Goal: Task Accomplishment & Management: Use online tool/utility

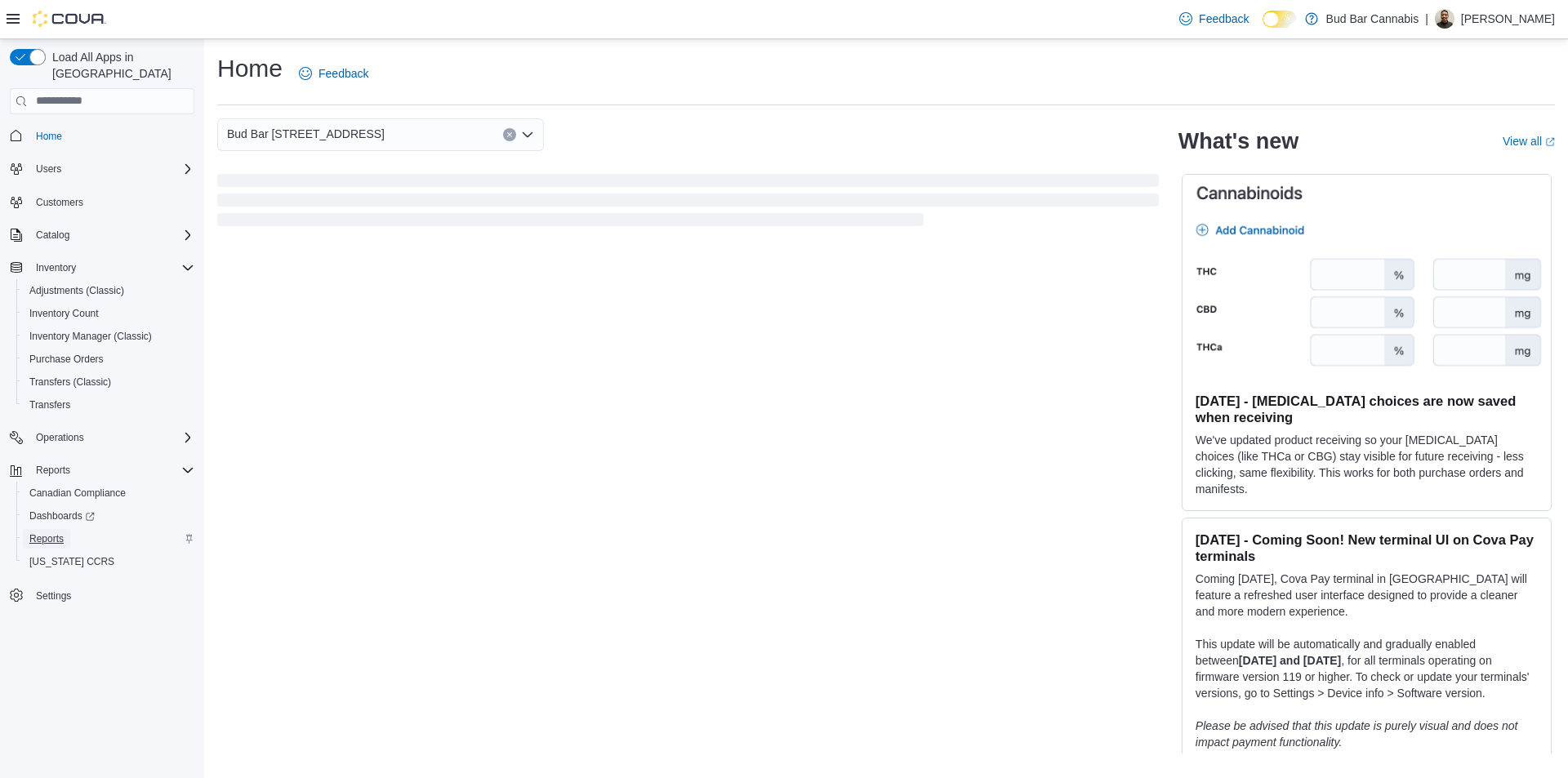
click at [47, 532] on span "Reports" at bounding box center [46, 538] width 34 height 13
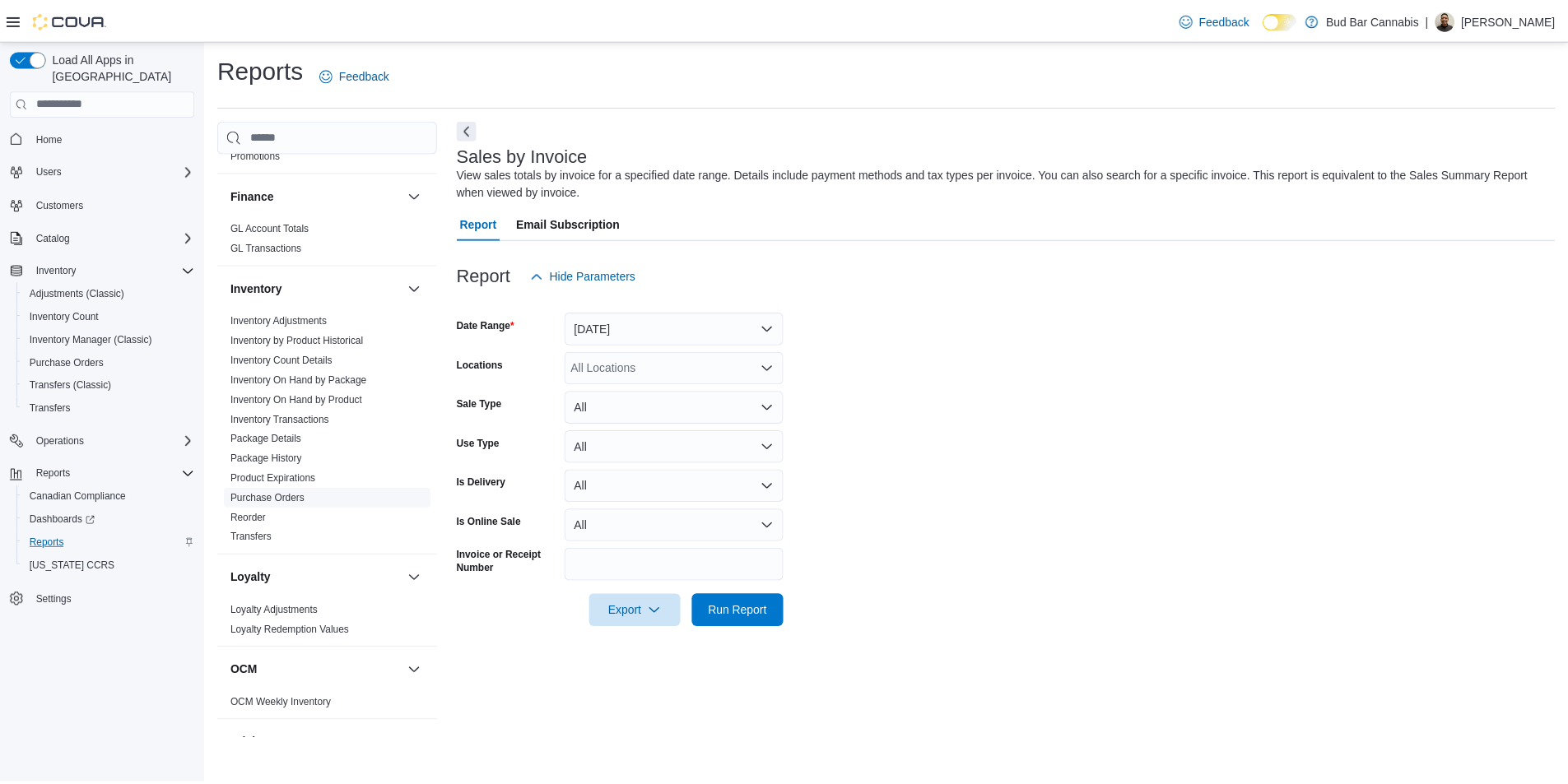
scroll to position [741, 0]
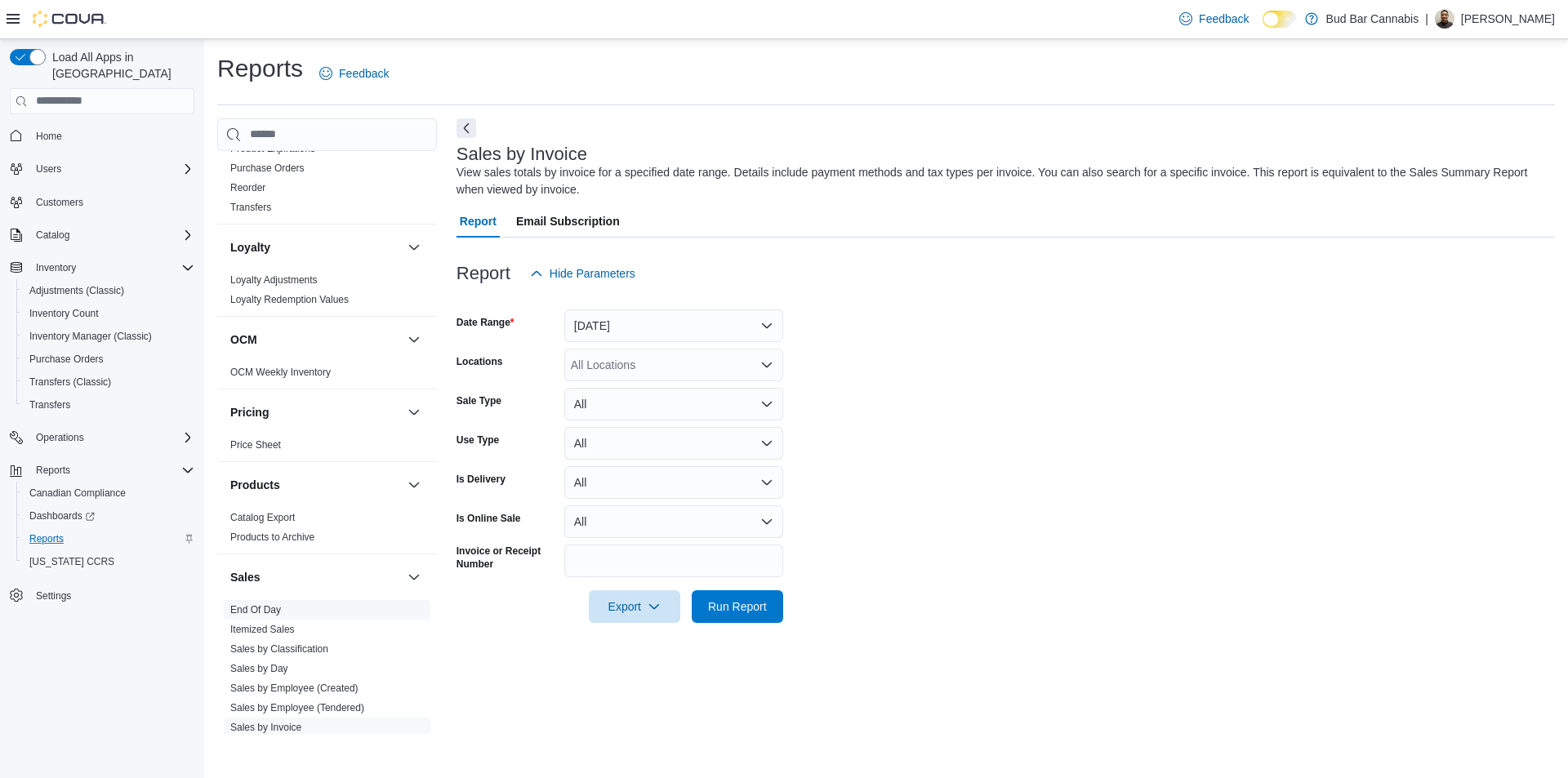
click at [279, 602] on span "End Of Day" at bounding box center [327, 610] width 206 height 19
click at [275, 607] on link "End Of Day" at bounding box center [255, 609] width 51 height 11
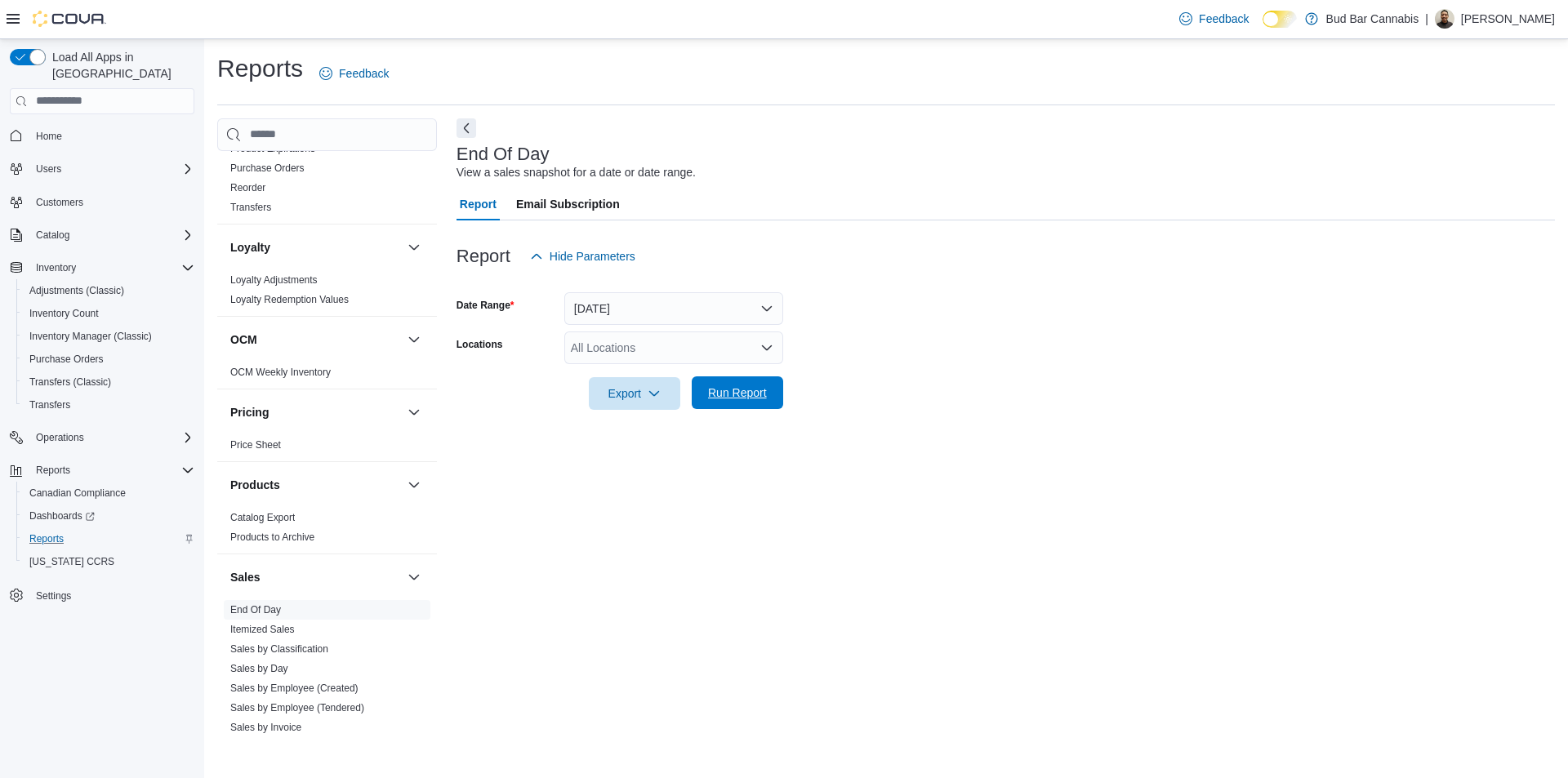
click at [777, 387] on button "Run Report" at bounding box center [737, 392] width 92 height 32
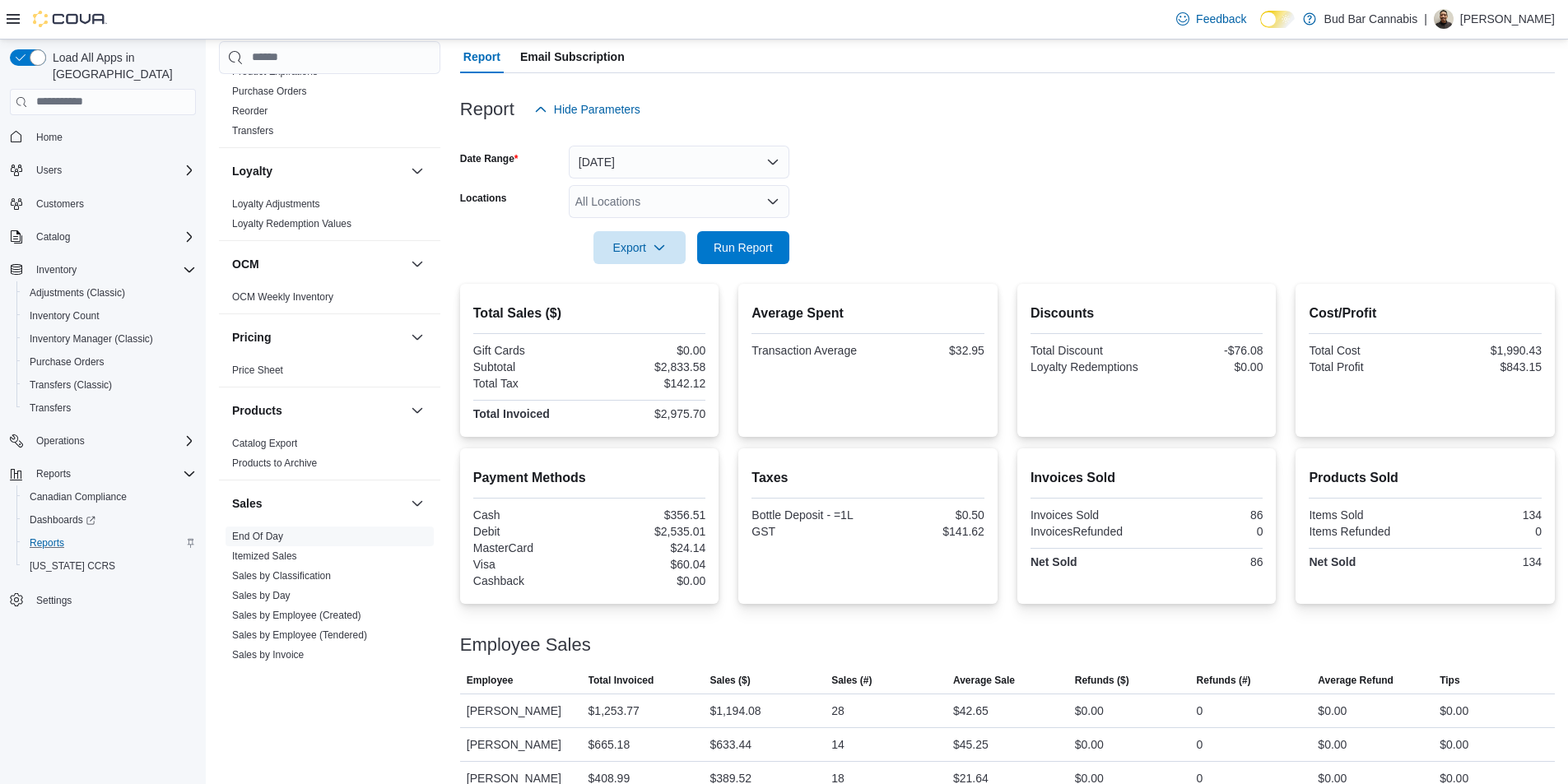
scroll to position [275, 0]
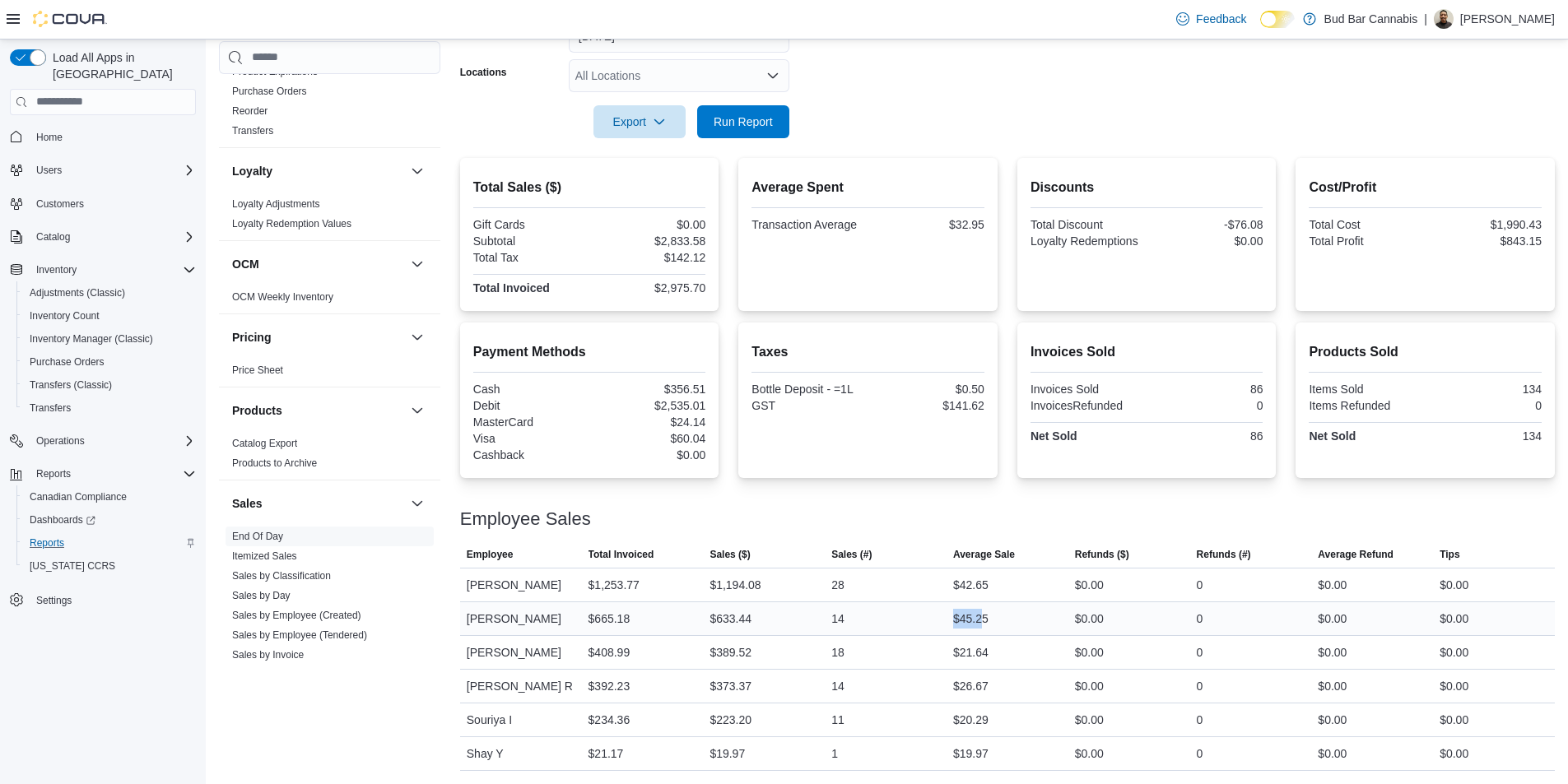
drag, startPoint x: 989, startPoint y: 624, endPoint x: 932, endPoint y: 624, distance: 57.0
click at [932, 624] on tr "Employee Ashley M Total Invoiced $665.18 Sales ($) $633.44 Sales (#) 14 Average…" at bounding box center [1007, 618] width 1095 height 33
click at [932, 624] on div "14" at bounding box center [885, 618] width 122 height 33
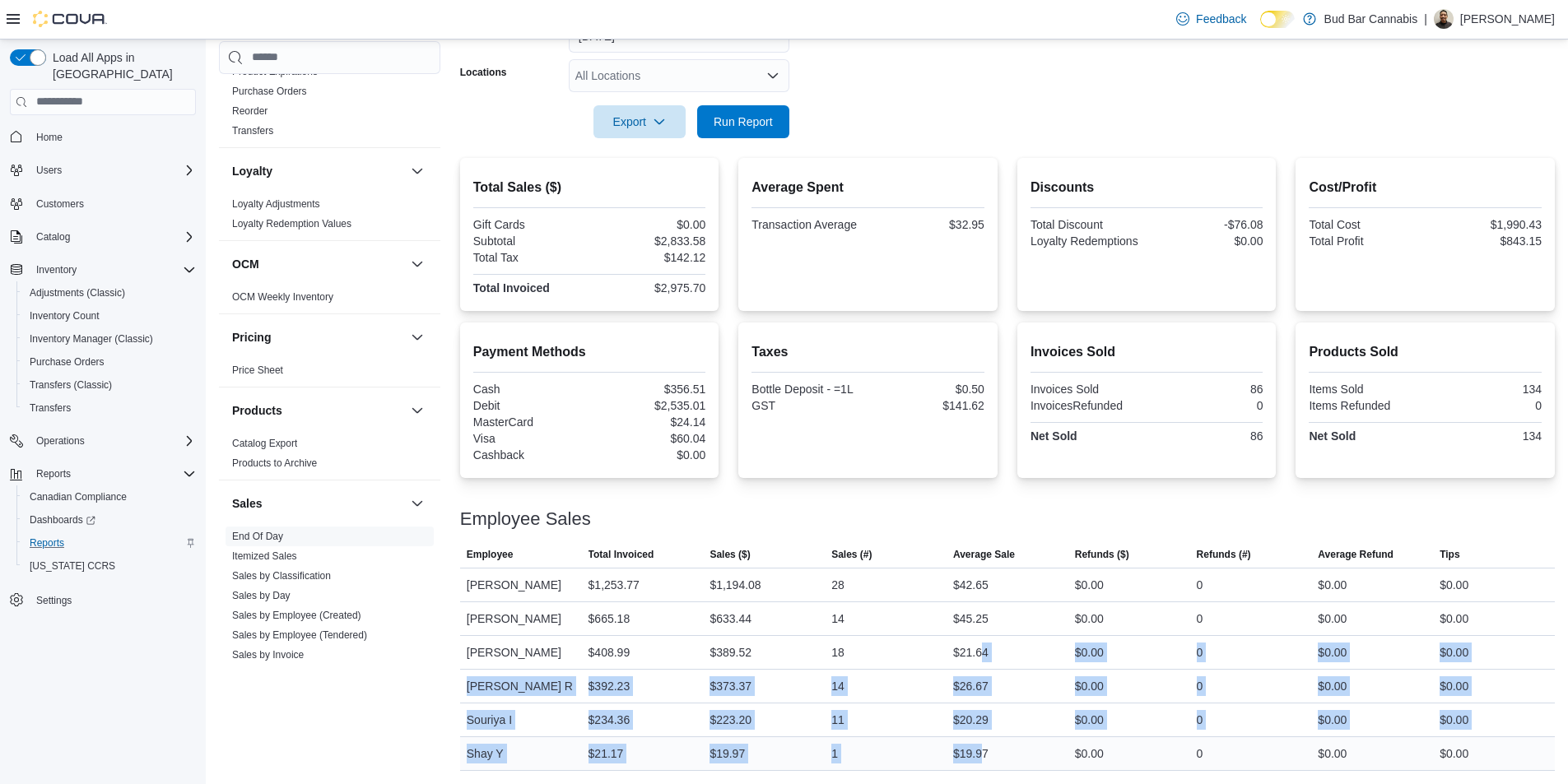
drag, startPoint x: 984, startPoint y: 655, endPoint x: 984, endPoint y: 758, distance: 103.0
click at [984, 758] on tbody "Employee Marisa J Total Invoiced $1,253.77 Sales ($) $1,194.08 Sales (#) 28 Ave…" at bounding box center [1007, 669] width 1095 height 203
click at [984, 758] on div "$19.97" at bounding box center [971, 754] width 35 height 19
drag, startPoint x: 993, startPoint y: 734, endPoint x: 979, endPoint y: 643, distance: 92.1
click at [979, 645] on tbody "Employee Marisa J Total Invoiced $1,253.77 Sales ($) $1,194.08 Sales (#) 28 Ave…" at bounding box center [1007, 669] width 1095 height 203
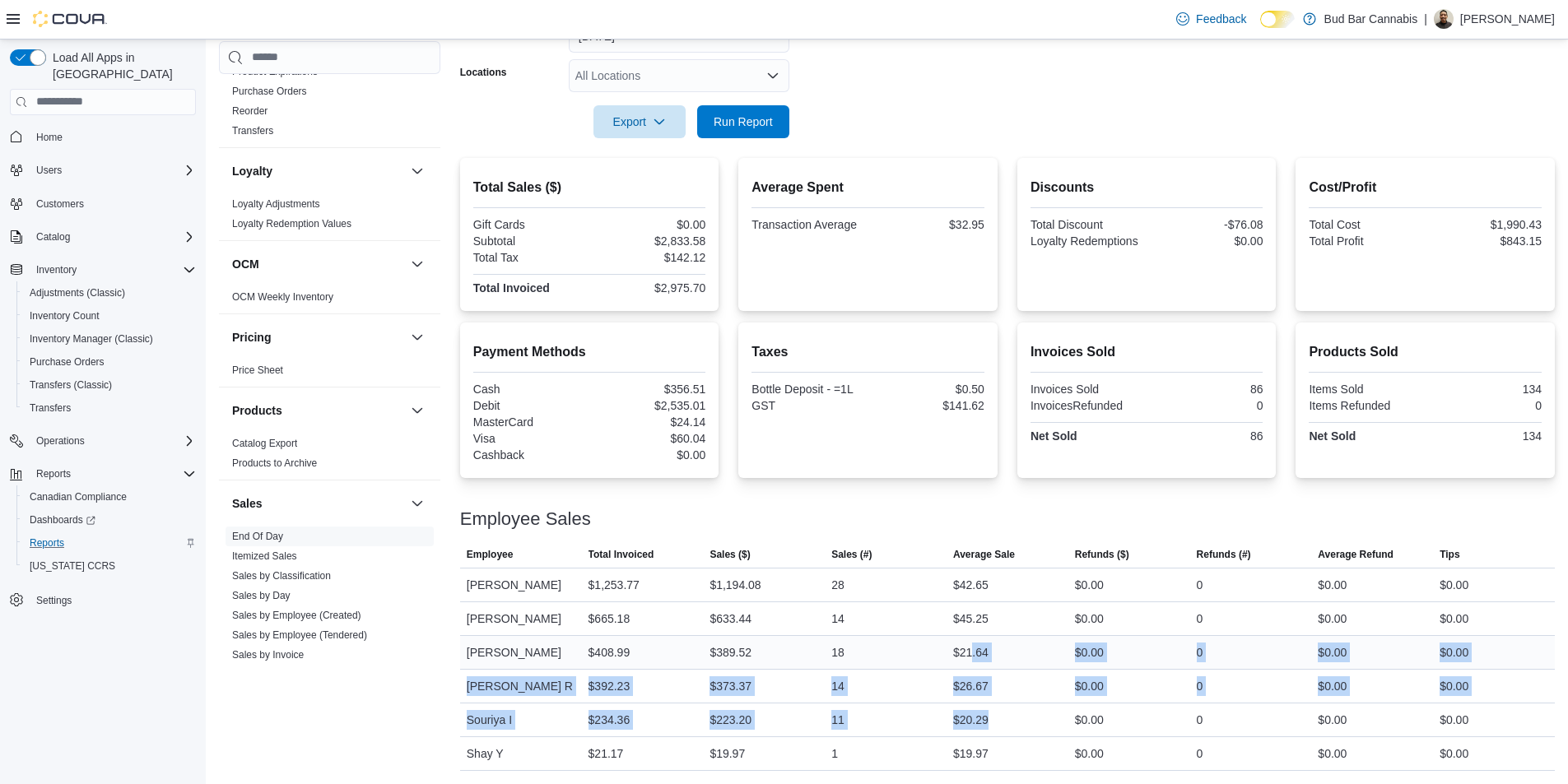
click at [979, 643] on div "$21.64" at bounding box center [971, 653] width 35 height 19
drag, startPoint x: 979, startPoint y: 643, endPoint x: 995, endPoint y: 736, distance: 94.4
click at [995, 736] on tbody "Employee Marisa J Total Invoiced $1,253.77 Sales ($) $1,194.08 Sales (#) 28 Ave…" at bounding box center [1007, 669] width 1095 height 203
click at [995, 737] on div "$19.97" at bounding box center [1007, 753] width 122 height 33
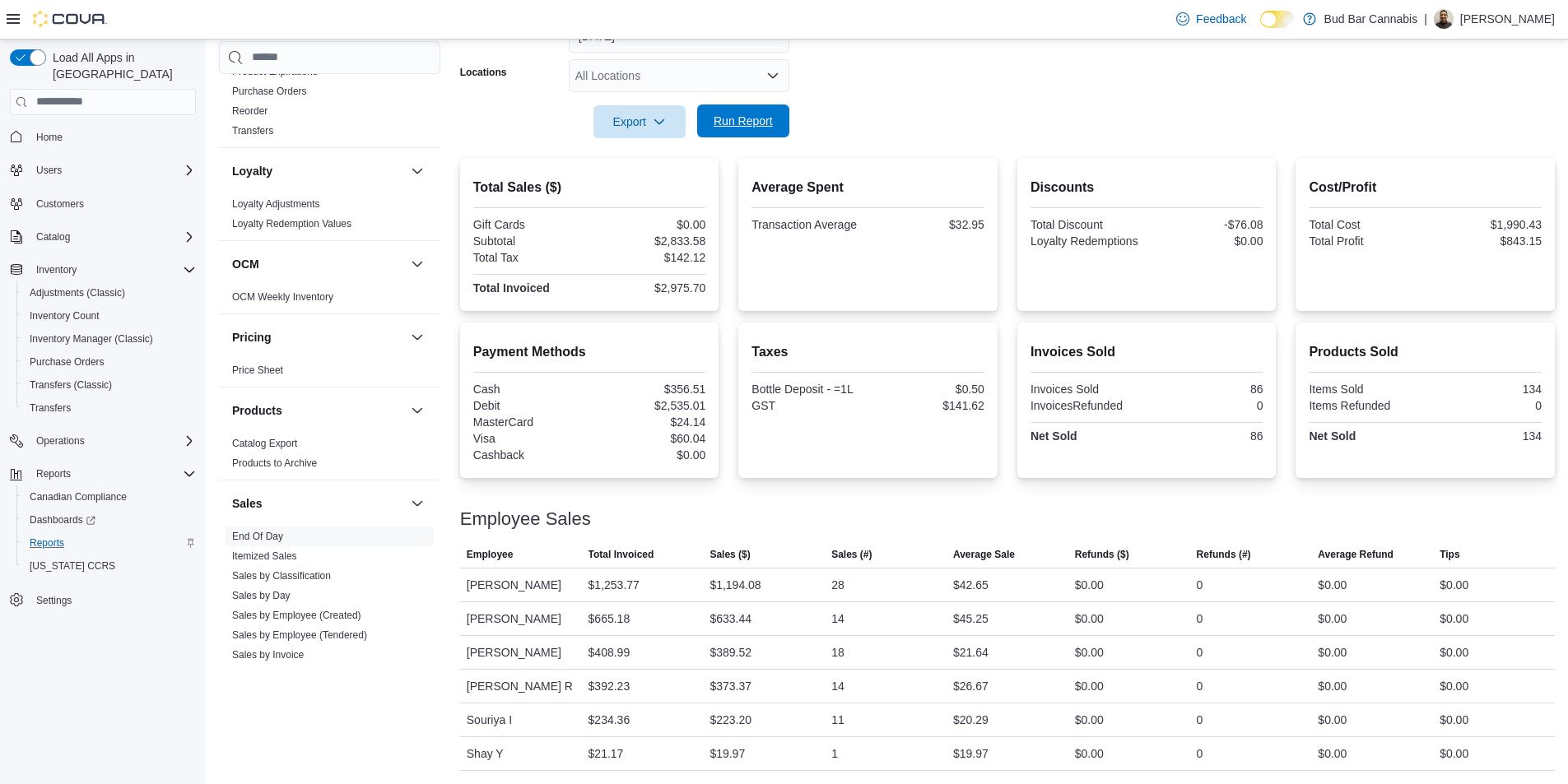
click at [758, 125] on span "Run Report" at bounding box center [743, 121] width 59 height 17
click at [760, 117] on span "Run Report" at bounding box center [743, 121] width 59 height 17
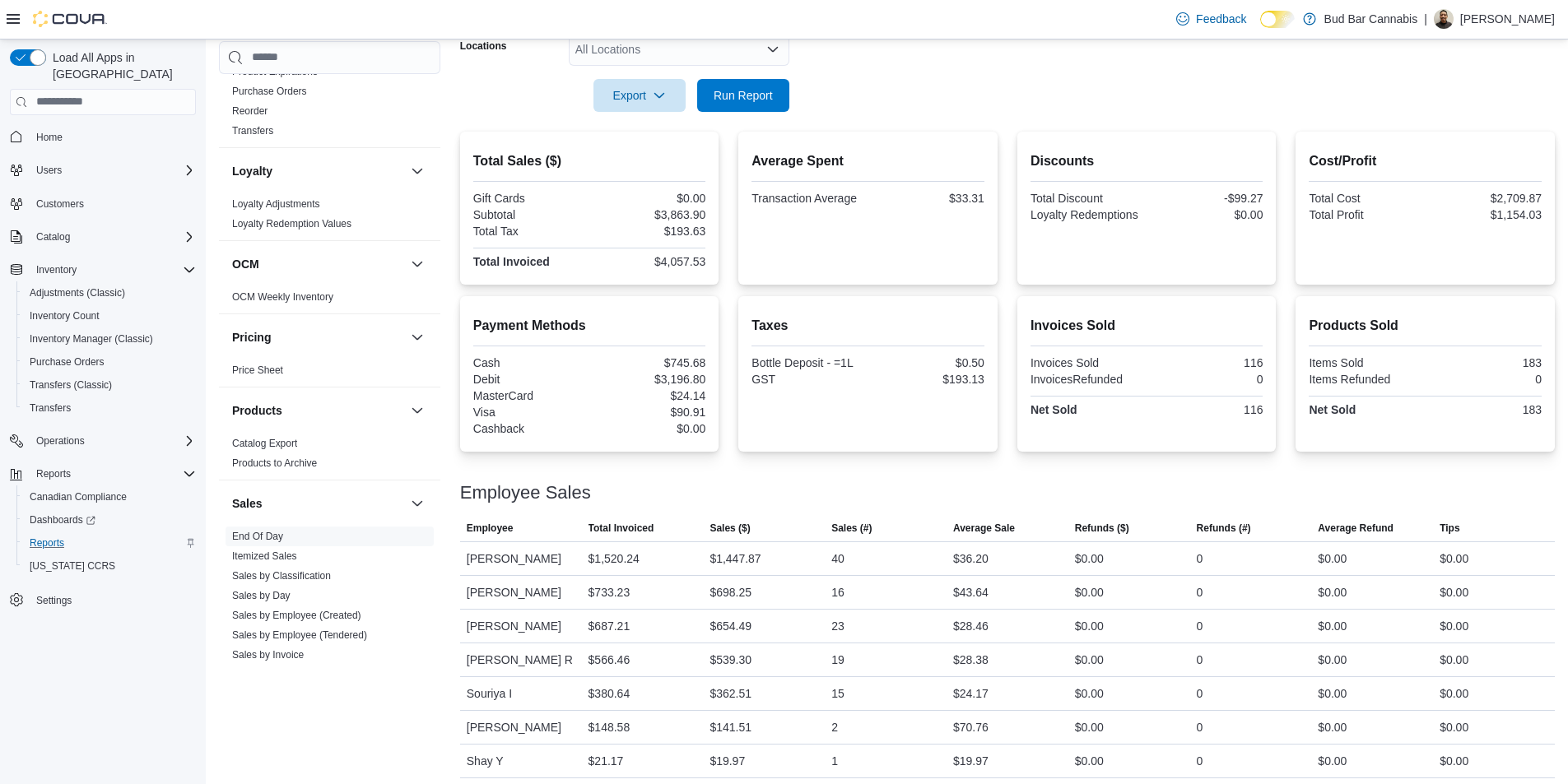
scroll to position [308, 0]
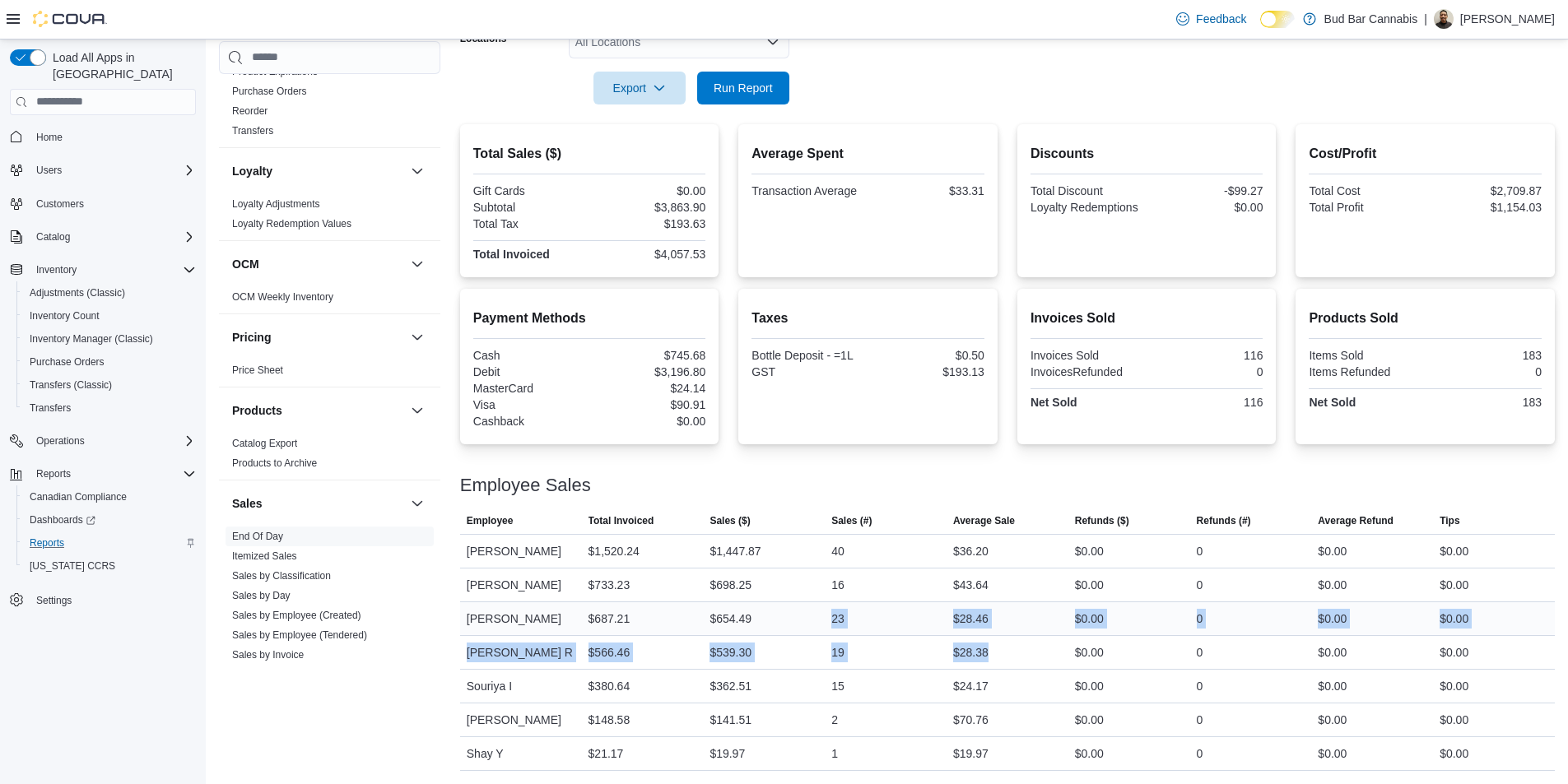
drag, startPoint x: 1024, startPoint y: 660, endPoint x: 830, endPoint y: 617, distance: 198.7
click at [830, 617] on tbody "Employee Marisa J Total Invoiced $1,520.24 Sales ($) $1,447.87 Sales (#) 40 Ave…" at bounding box center [1007, 652] width 1095 height 236
click at [830, 617] on div "23" at bounding box center [885, 618] width 122 height 33
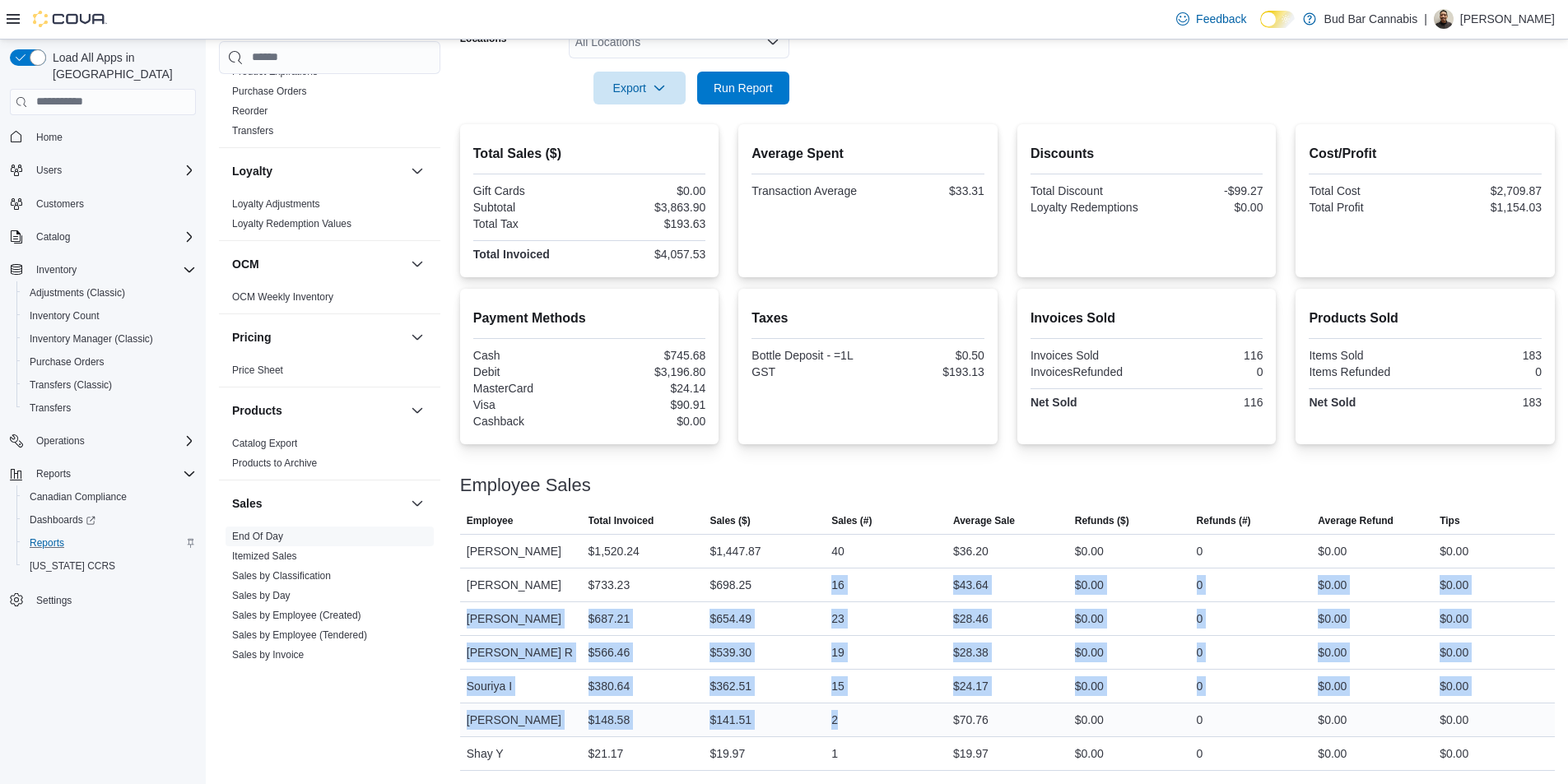
drag, startPoint x: 831, startPoint y: 600, endPoint x: 919, endPoint y: 707, distance: 138.5
click at [919, 707] on tbody "Employee Marisa J Total Invoiced $1,520.24 Sales ($) $1,447.87 Sales (#) 40 Ave…" at bounding box center [1007, 652] width 1095 height 236
click at [919, 707] on div "2" at bounding box center [885, 720] width 122 height 33
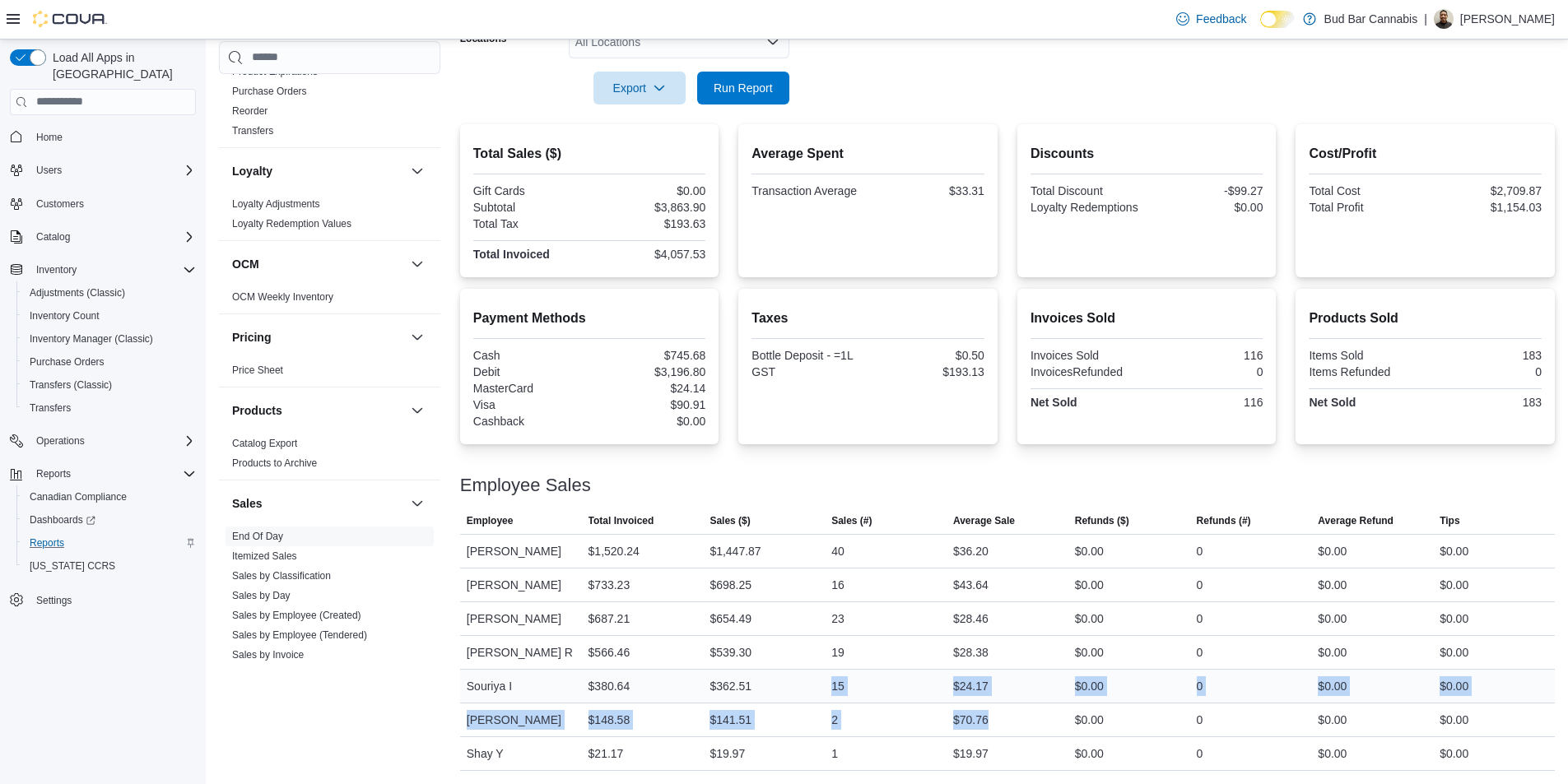
drag, startPoint x: 947, startPoint y: 704, endPoint x: 771, endPoint y: 688, distance: 176.7
click at [771, 688] on tbody "Employee Marisa J Total Invoiced $1,520.24 Sales ($) $1,447.87 Sales (#) 40 Ave…" at bounding box center [1007, 652] width 1095 height 236
click at [771, 688] on div "$362.51" at bounding box center [764, 686] width 122 height 33
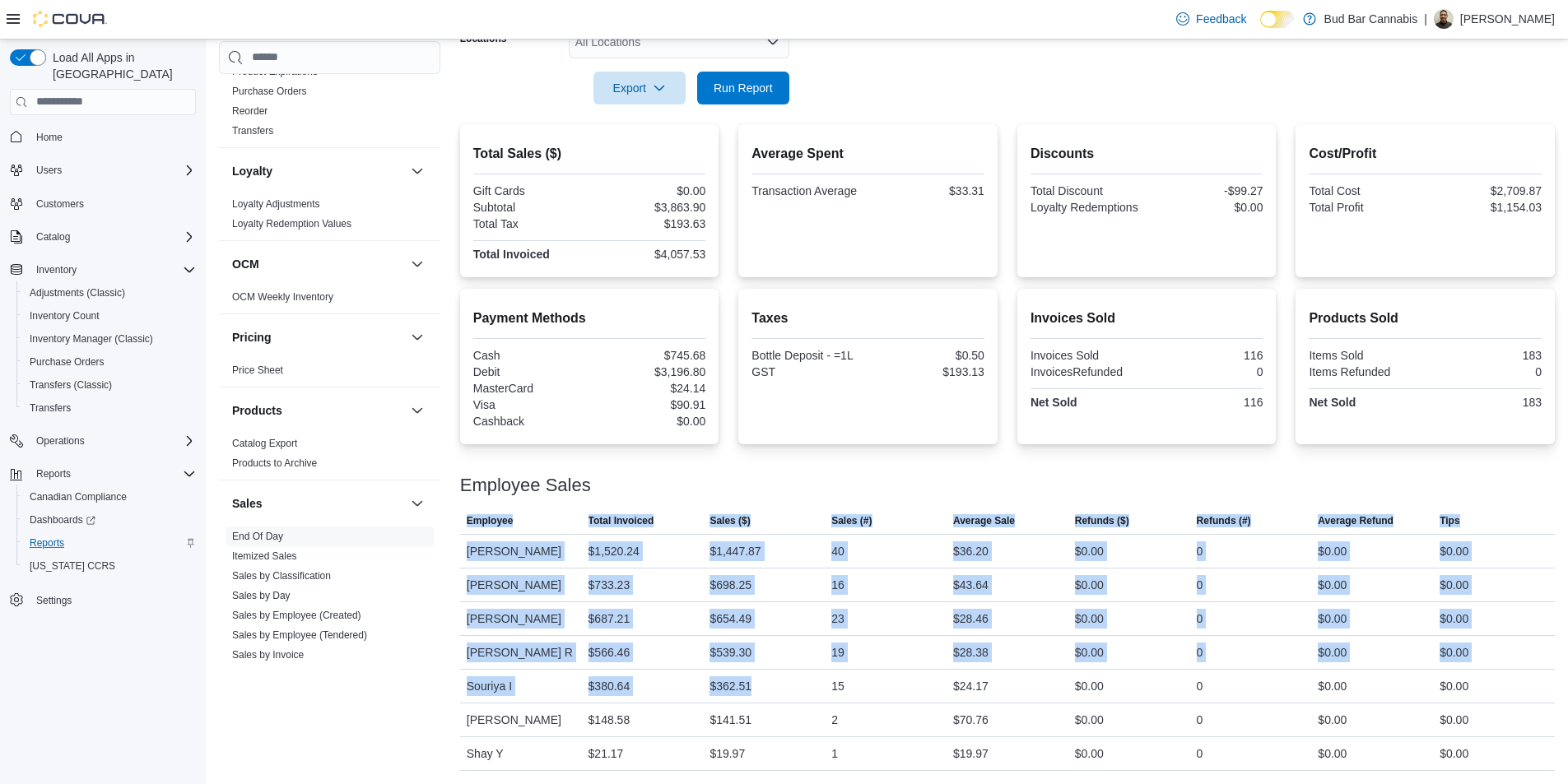
drag, startPoint x: 771, startPoint y: 688, endPoint x: 711, endPoint y: 448, distance: 247.4
click at [711, 448] on div "Total Sales ($) Gift Cards $0.00 Subtotal $3,863.90 Total Tax $193.63 Total Inv…" at bounding box center [1007, 447] width 1095 height 647
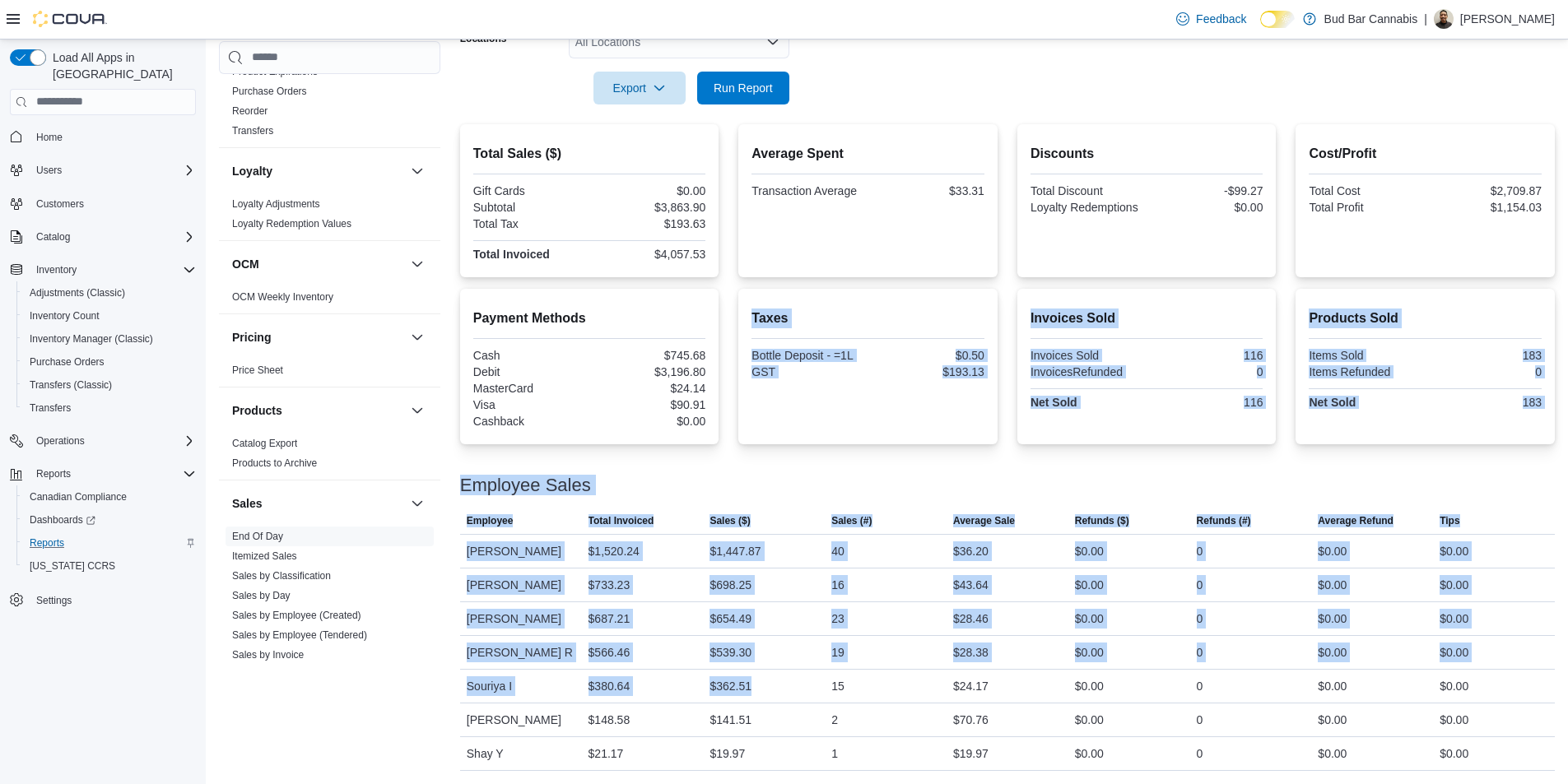
click at [658, 495] on div at bounding box center [1007, 501] width 1095 height 13
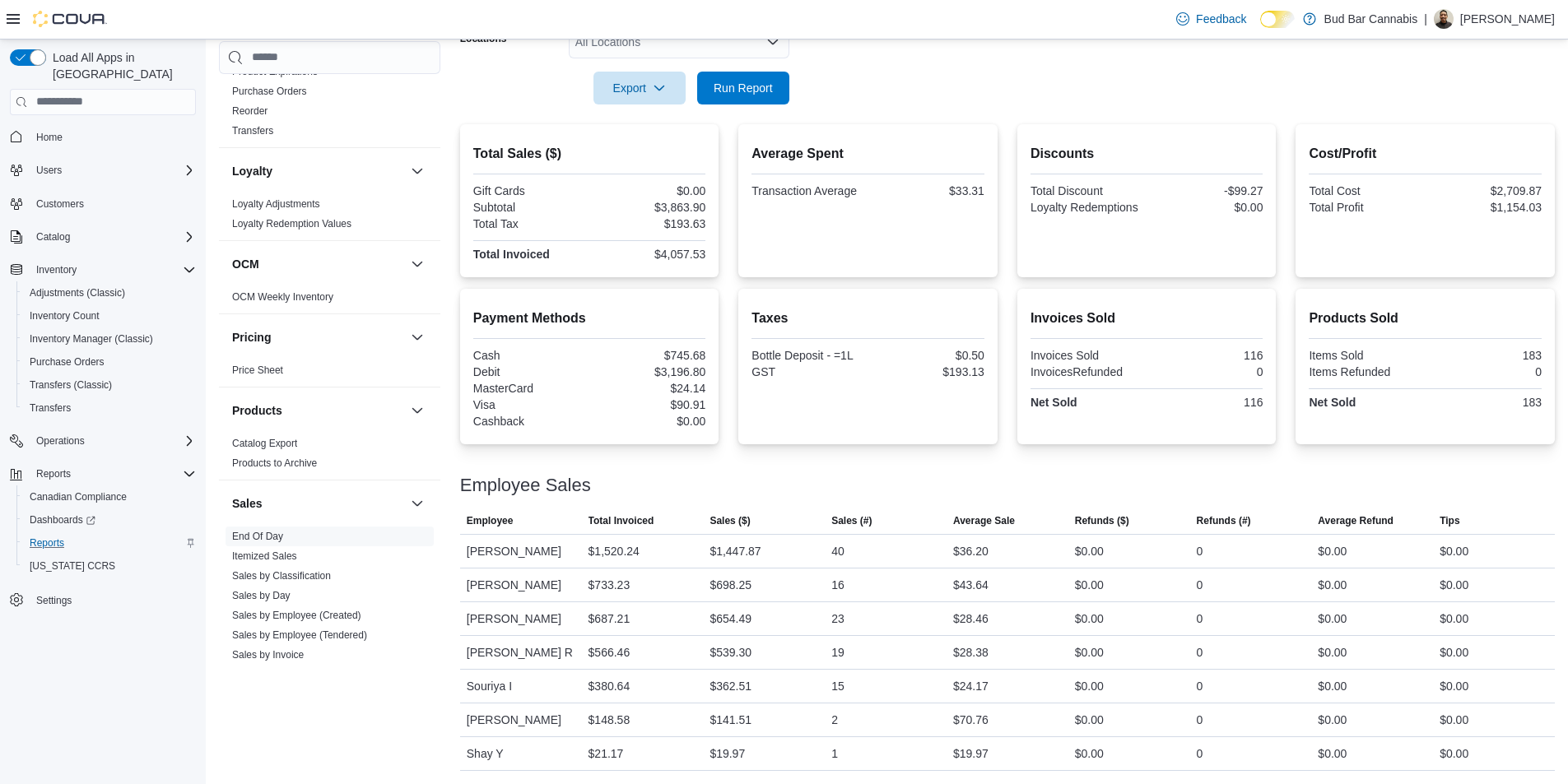
click at [802, 94] on form "Date Range Today Locations All Locations Export Run Report" at bounding box center [1007, 35] width 1095 height 138
click at [765, 91] on span "Run Report" at bounding box center [743, 87] width 59 height 17
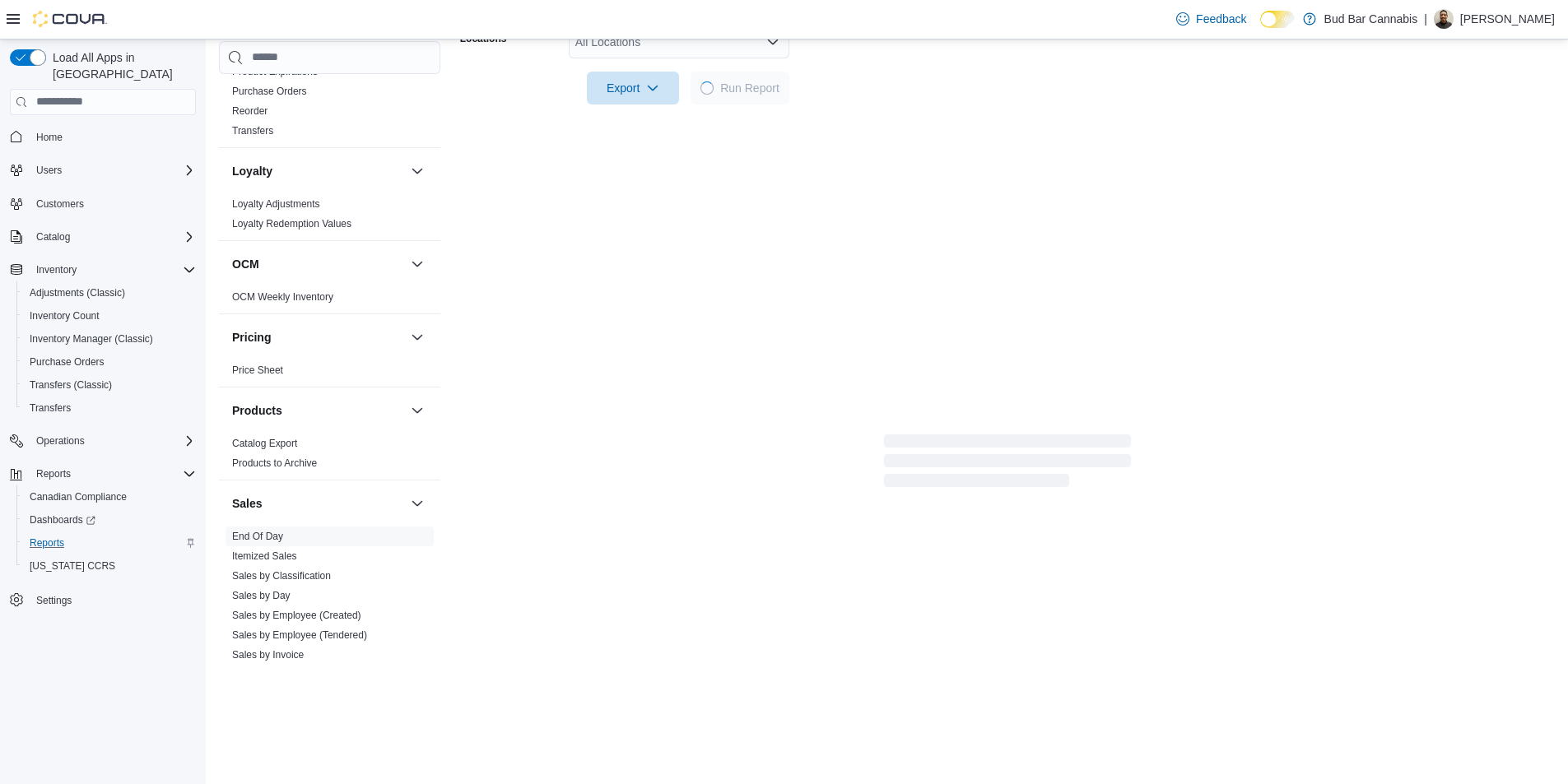
scroll to position [0, 0]
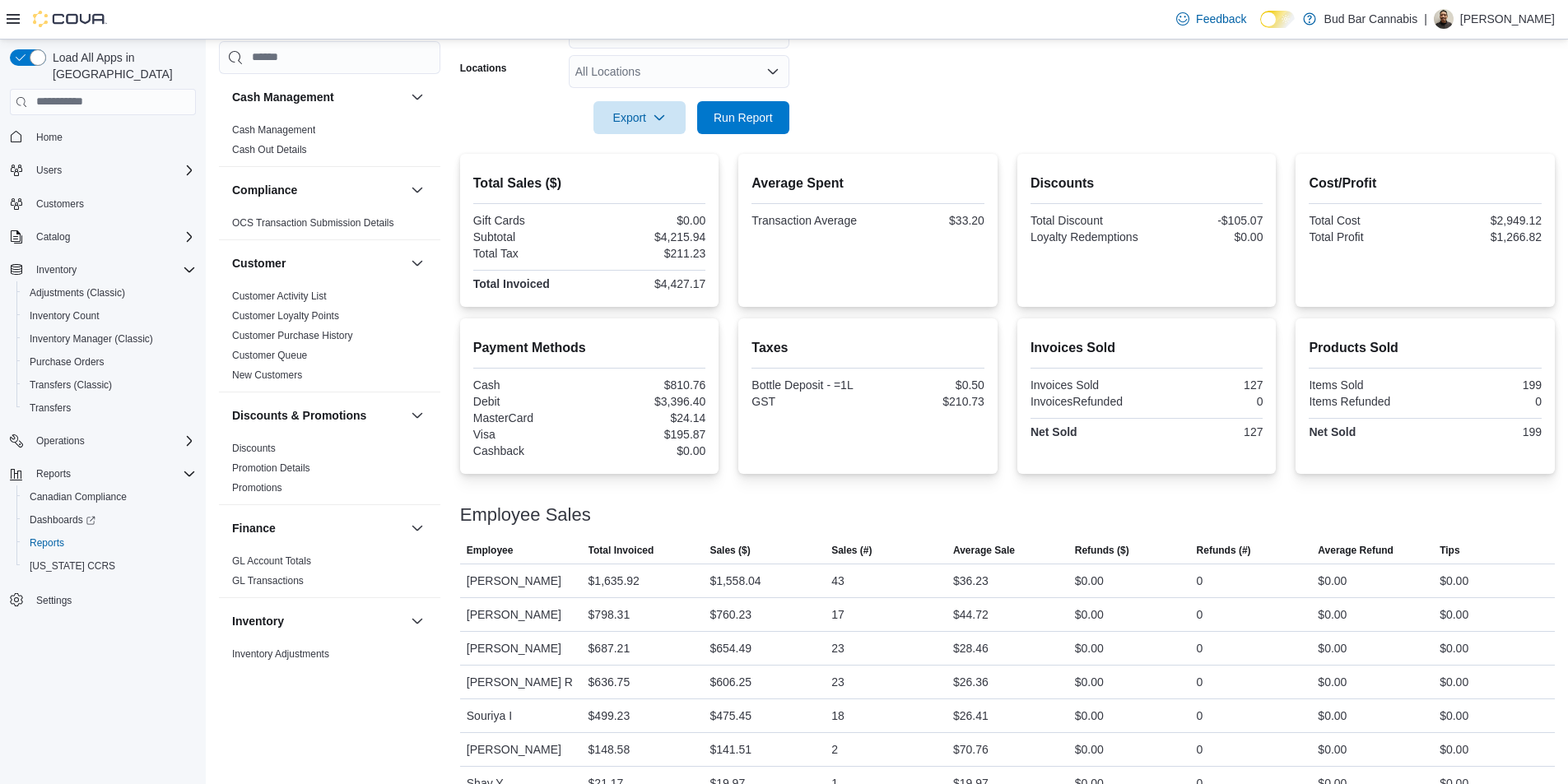
scroll to position [308, 0]
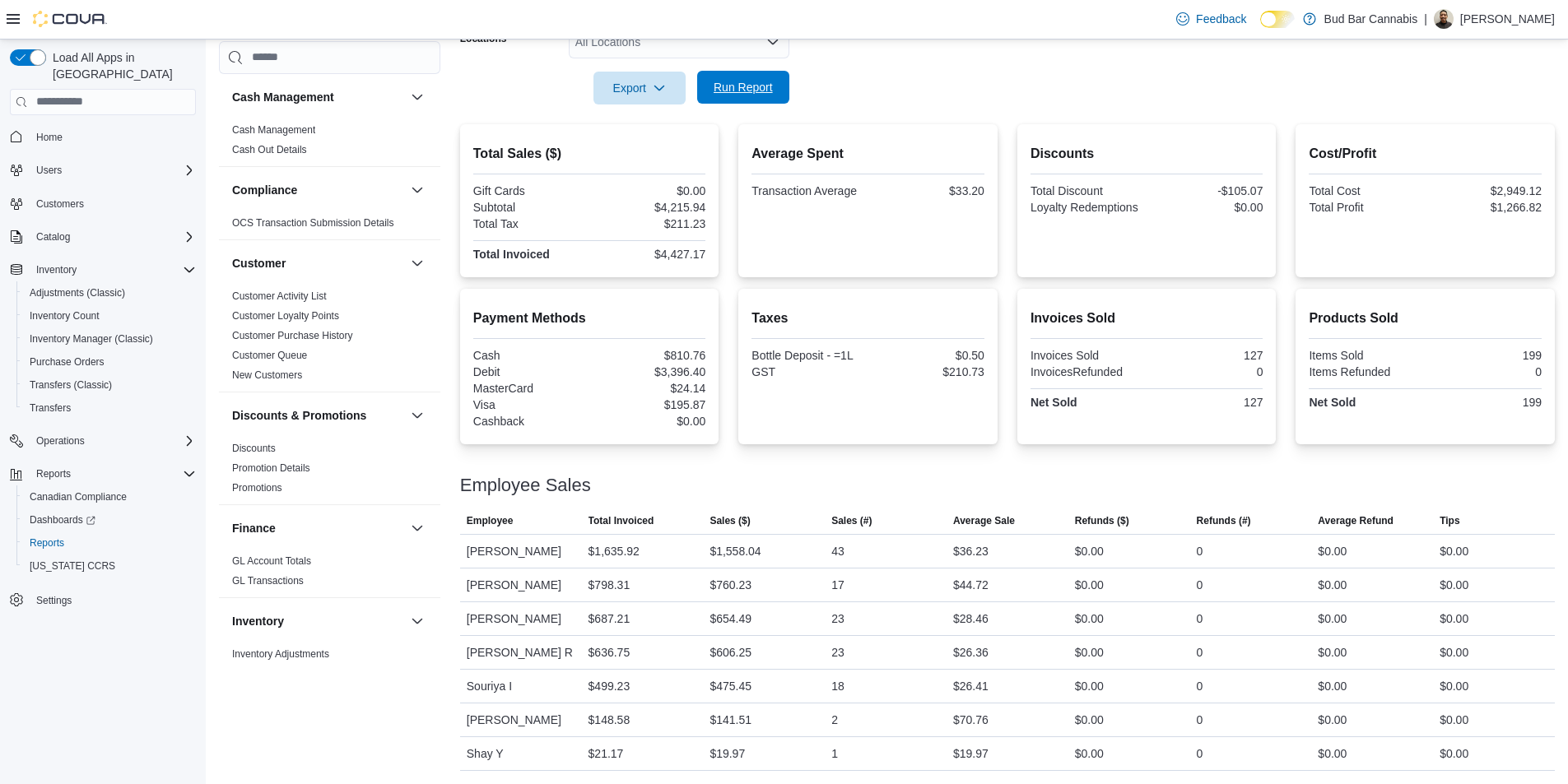
click at [773, 96] on span "Run Report" at bounding box center [743, 86] width 72 height 33
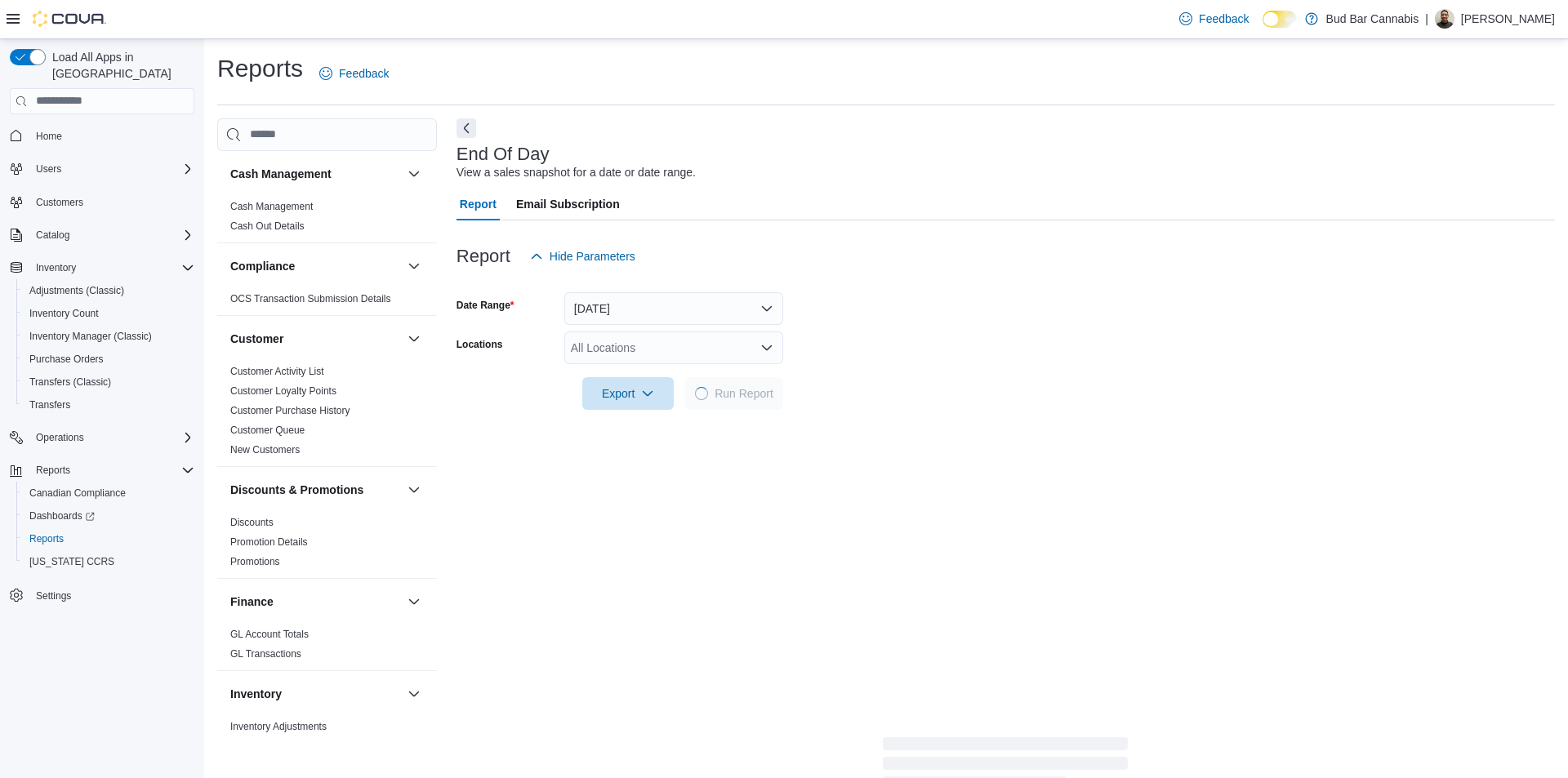
scroll to position [0, 0]
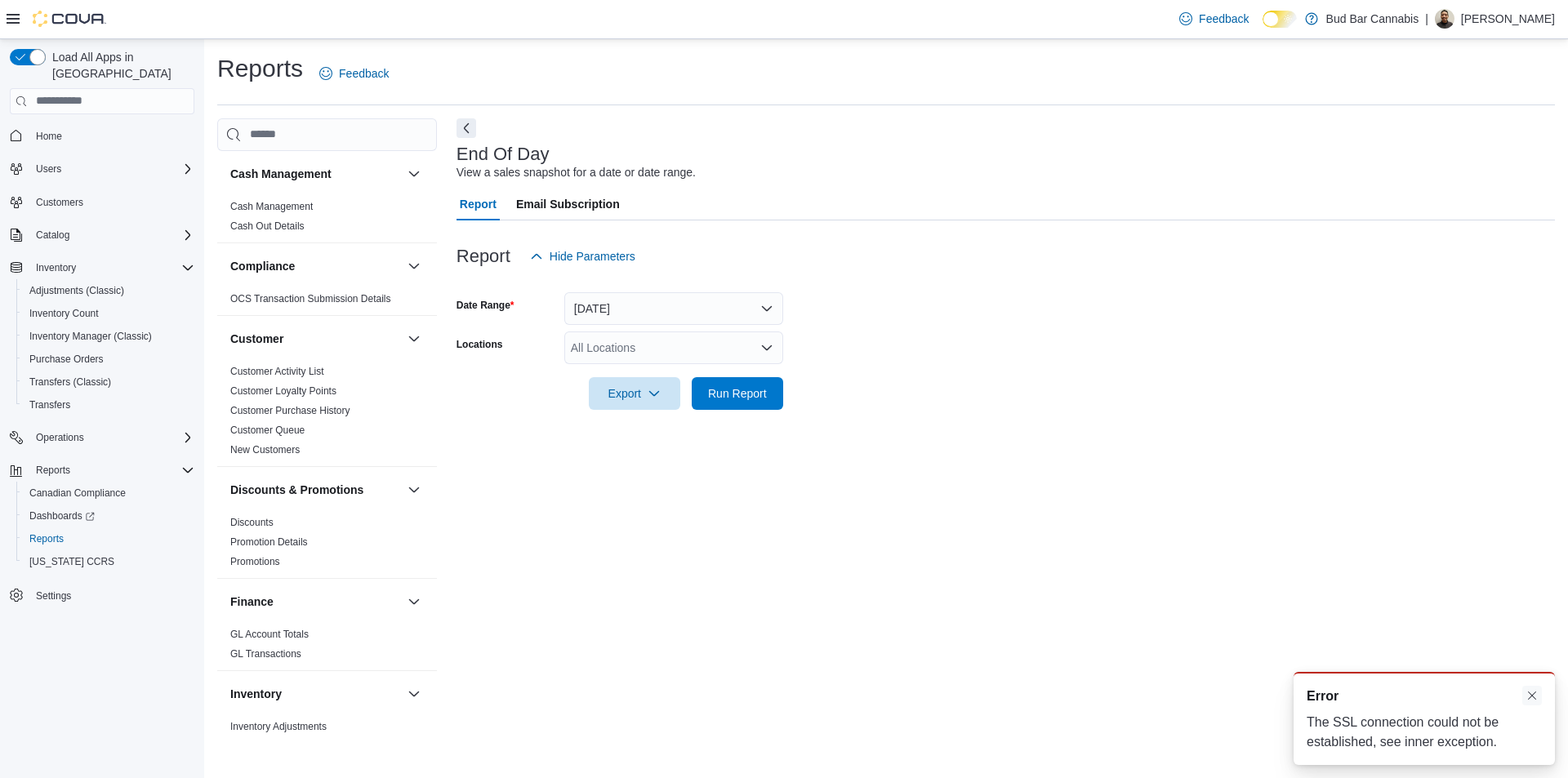
click at [1534, 697] on button "Dismiss toast" at bounding box center [1532, 696] width 19 height 19
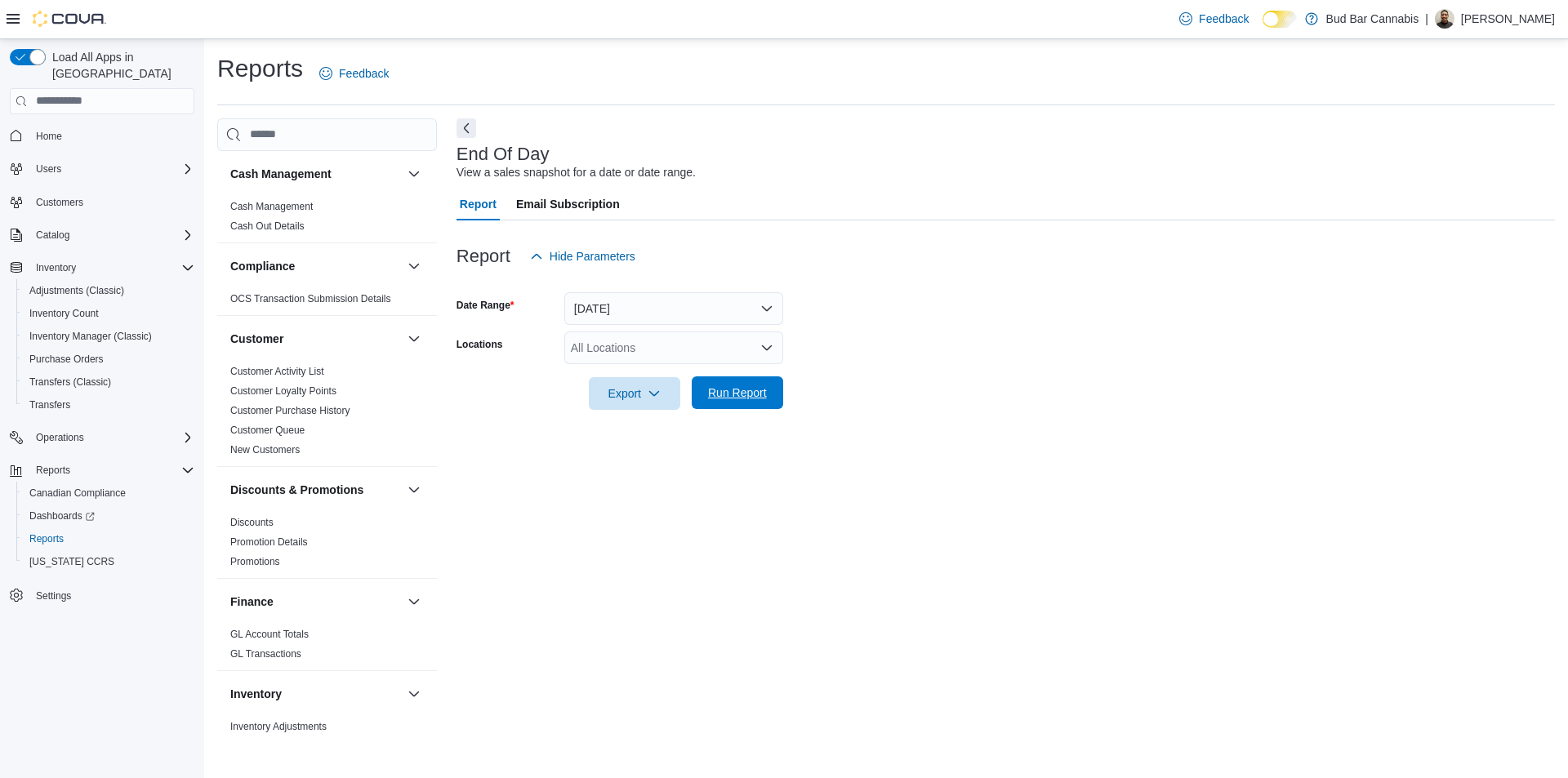
click at [757, 403] on span "Run Report" at bounding box center [738, 392] width 72 height 32
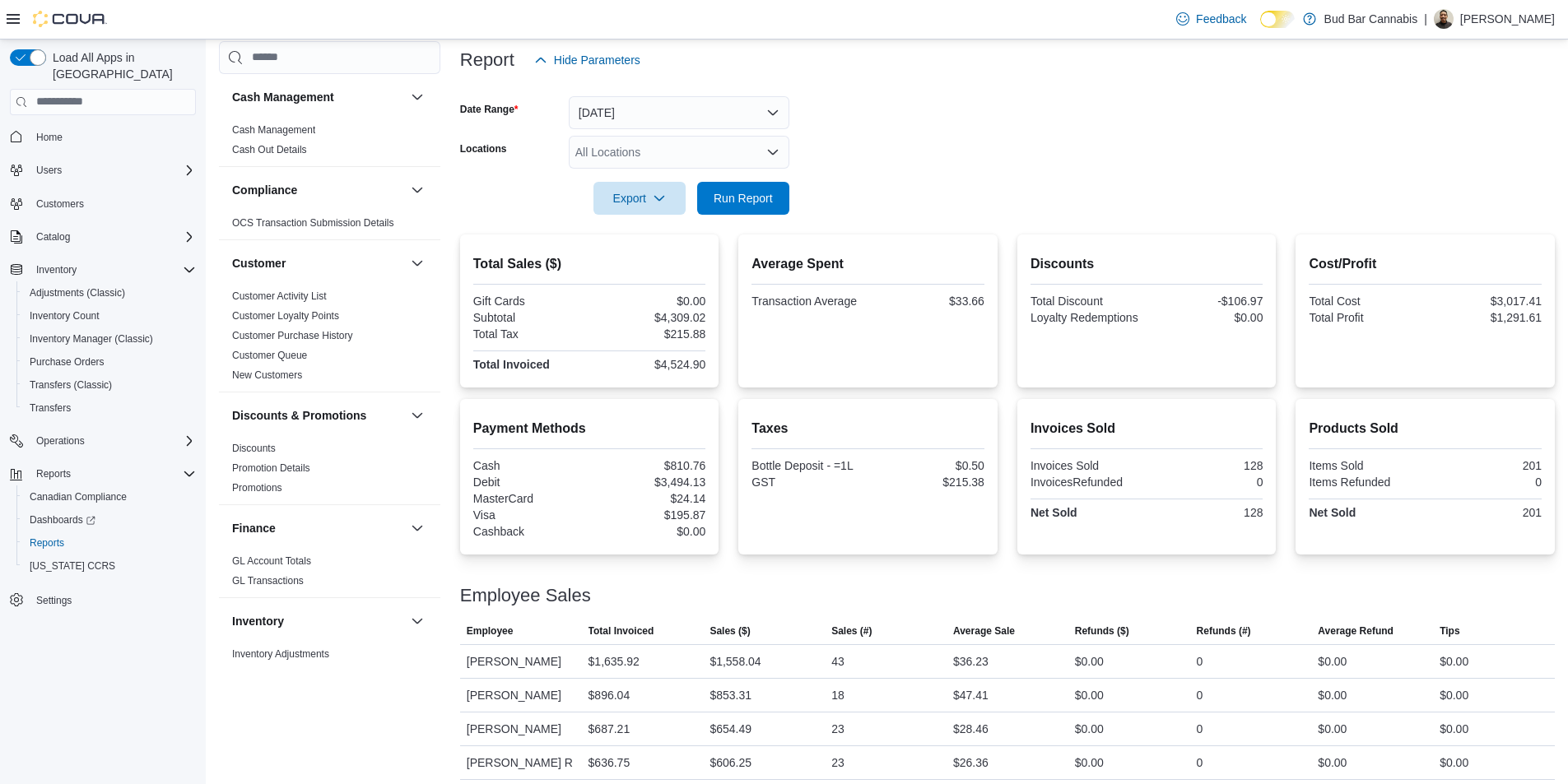
scroll to position [308, 0]
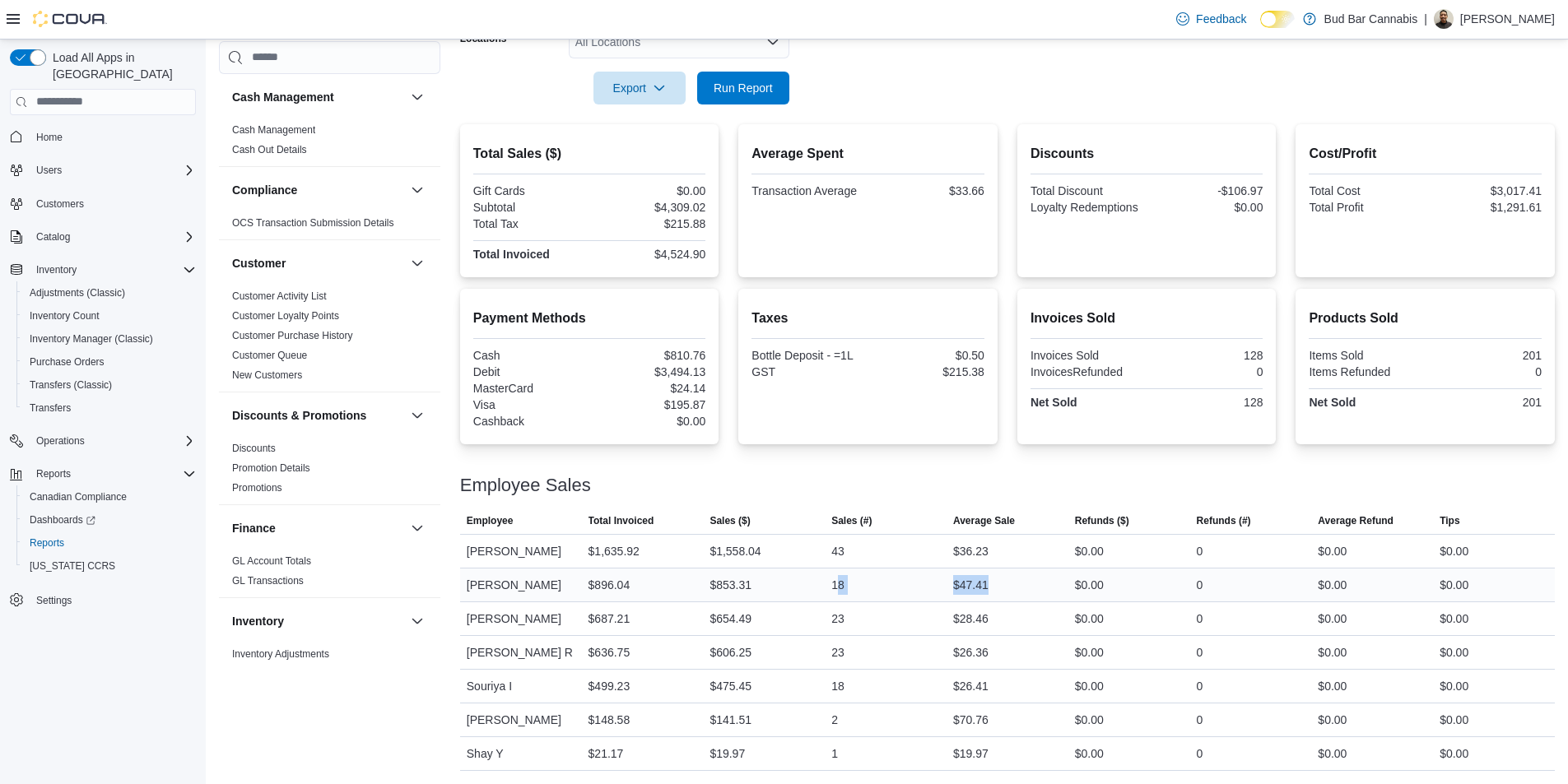
drag, startPoint x: 996, startPoint y: 581, endPoint x: 845, endPoint y: 582, distance: 151.0
click at [845, 582] on tr "Employee Ashley M Total Invoiced $896.04 Sales ($) $853.31 Sales (#) 18 Average…" at bounding box center [1007, 585] width 1095 height 33
click at [985, 588] on div "$47.41" at bounding box center [971, 585] width 35 height 19
drag, startPoint x: 1003, startPoint y: 582, endPoint x: 894, endPoint y: 582, distance: 109.0
click at [894, 582] on tr "Employee Ashley M Total Invoiced $896.04 Sales ($) $853.31 Sales (#) 18 Average…" at bounding box center [1007, 585] width 1095 height 33
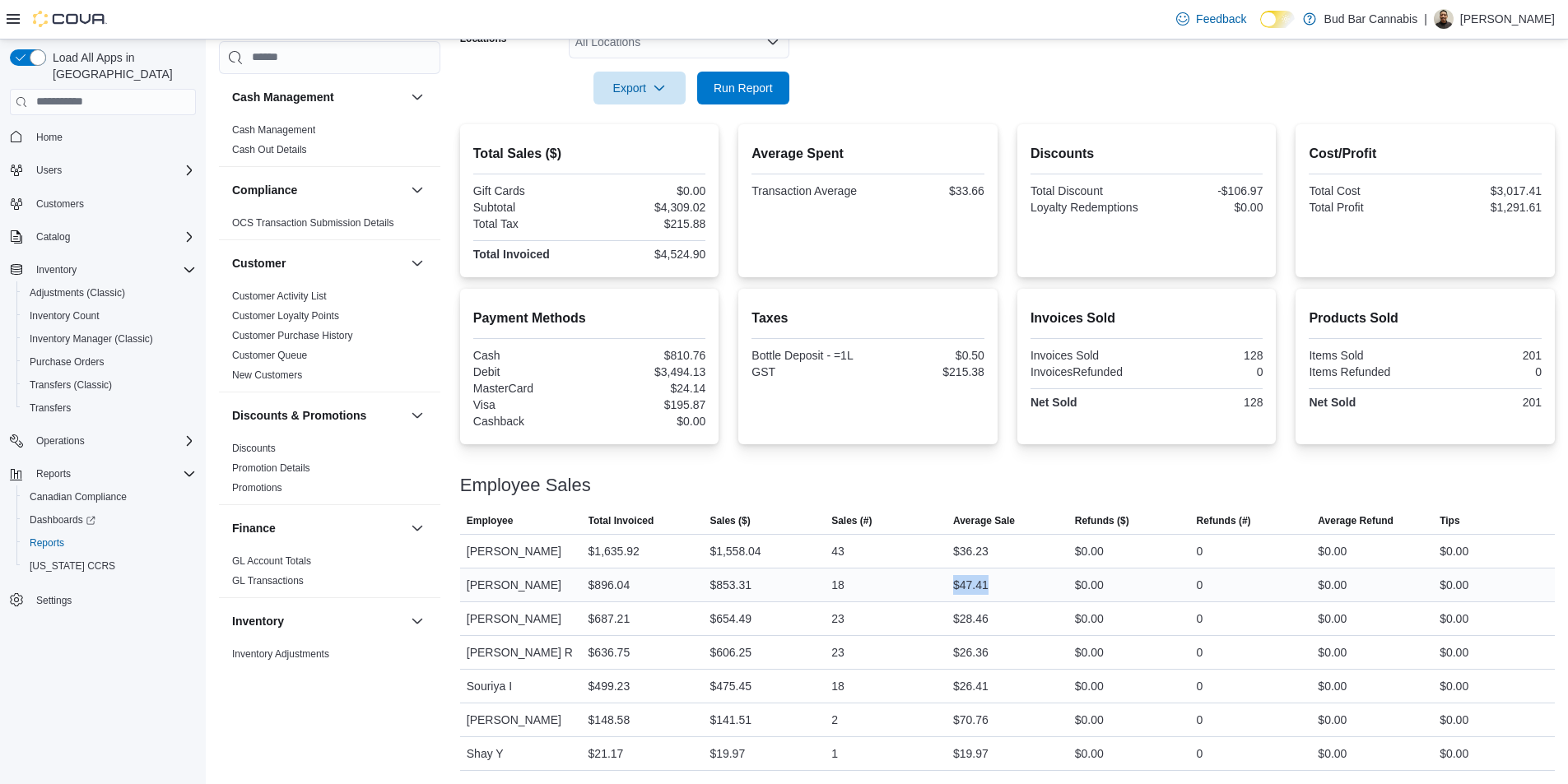
click at [894, 582] on div "18" at bounding box center [885, 585] width 122 height 33
click at [1057, 602] on tbody "Employee Marisa J Total Invoiced $1,635.92 Sales ($) $1,558.04 Sales (#) 43 Ave…" at bounding box center [1007, 652] width 1095 height 236
click at [1057, 603] on div "$28.46" at bounding box center [1007, 618] width 122 height 33
drag, startPoint x: 1003, startPoint y: 577, endPoint x: 963, endPoint y: 592, distance: 42.7
click at [963, 592] on div "$47.41" at bounding box center [1007, 585] width 122 height 33
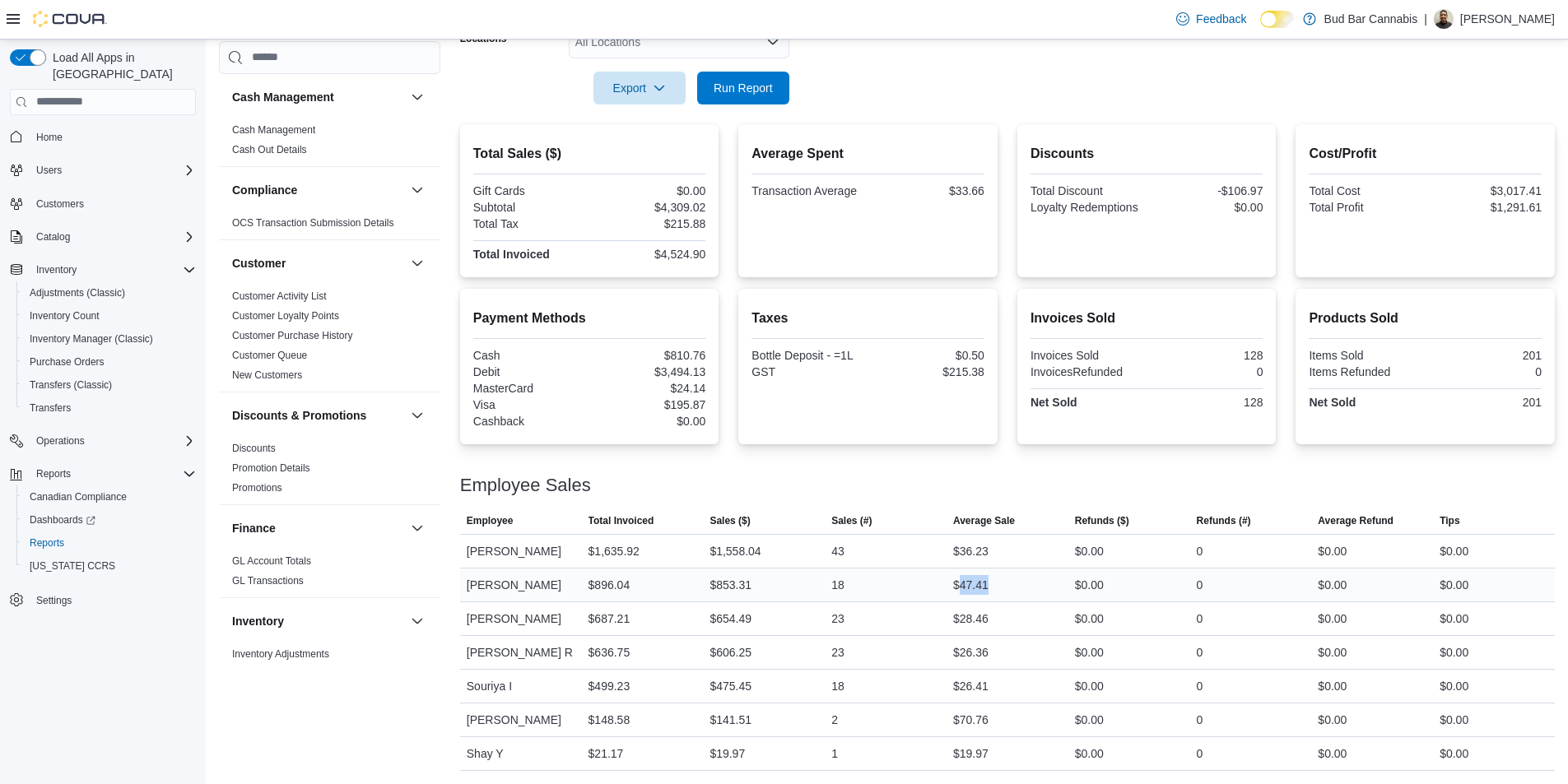
click at [963, 594] on div "$47.41" at bounding box center [971, 585] width 35 height 19
drag, startPoint x: 849, startPoint y: 721, endPoint x: 796, endPoint y: 723, distance: 53.0
click at [796, 723] on tr "Employee Eric C Total Invoiced $148.58 Sales ($) $141.51 Sales (#) 2 Average Sa…" at bounding box center [1007, 720] width 1095 height 33
click at [850, 723] on div "2" at bounding box center [885, 720] width 122 height 33
drag, startPoint x: 839, startPoint y: 724, endPoint x: 829, endPoint y: 724, distance: 10.0
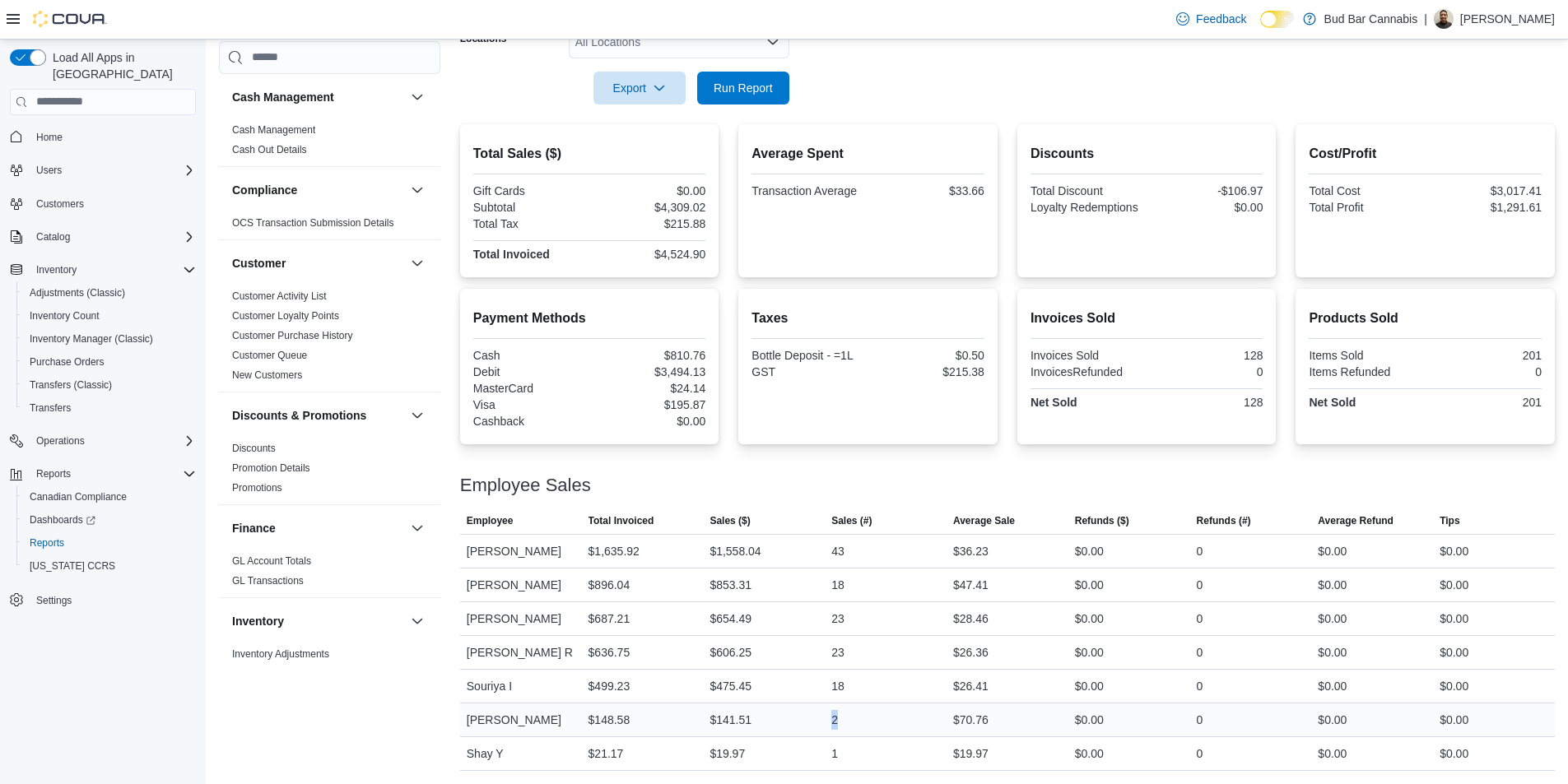
click at [829, 724] on div "2" at bounding box center [885, 720] width 122 height 33
drag, startPoint x: 829, startPoint y: 724, endPoint x: 884, endPoint y: 724, distance: 55.0
click at [884, 724] on div "2" at bounding box center [885, 720] width 122 height 33
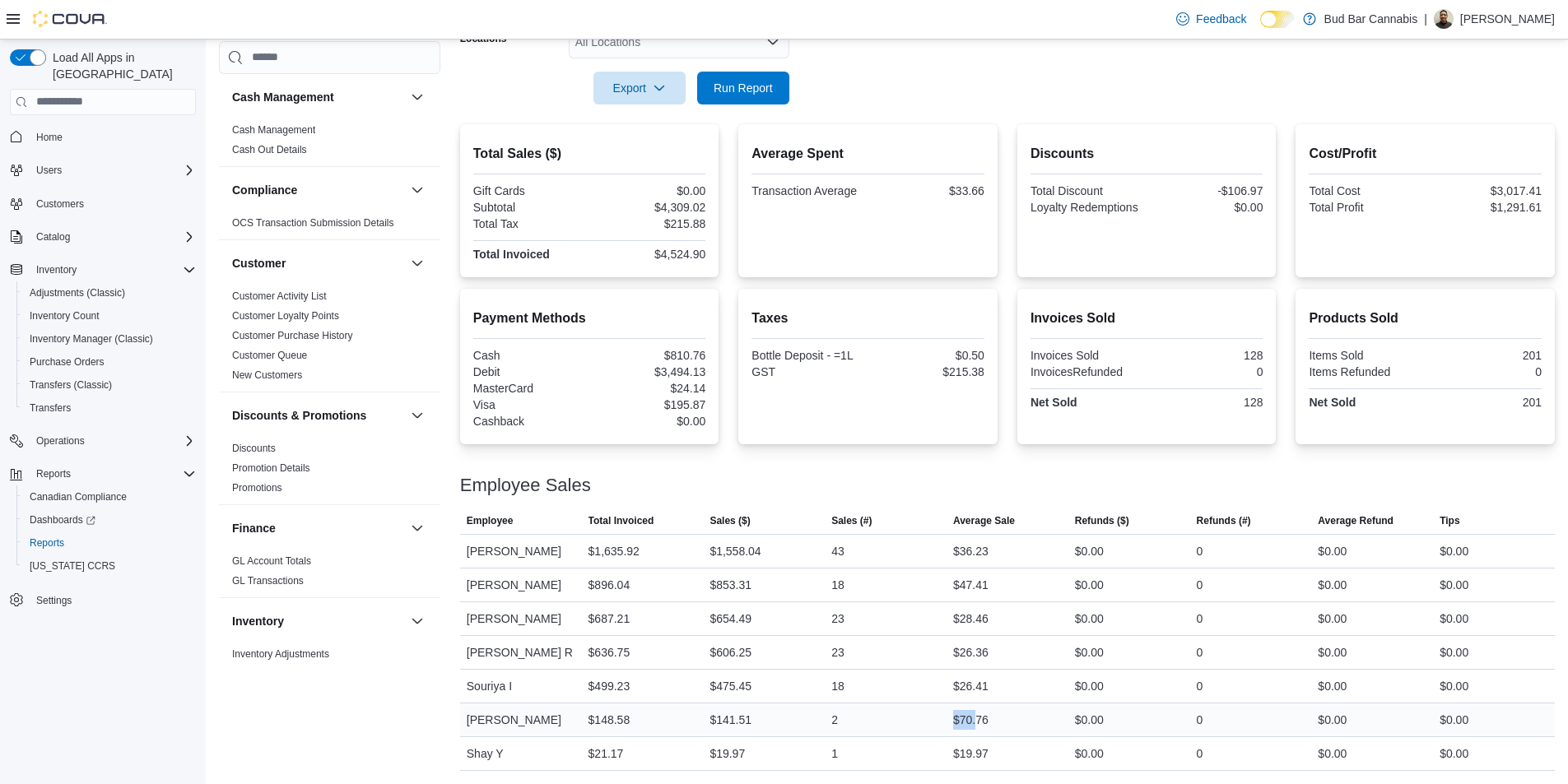
drag, startPoint x: 983, startPoint y: 719, endPoint x: 908, endPoint y: 715, distance: 75.1
click at [908, 715] on tr "Employee Eric C Total Invoiced $148.58 Sales ($) $141.51 Sales (#) 2 Average Sa…" at bounding box center [1007, 720] width 1095 height 33
click at [908, 715] on div "2" at bounding box center [885, 720] width 122 height 33
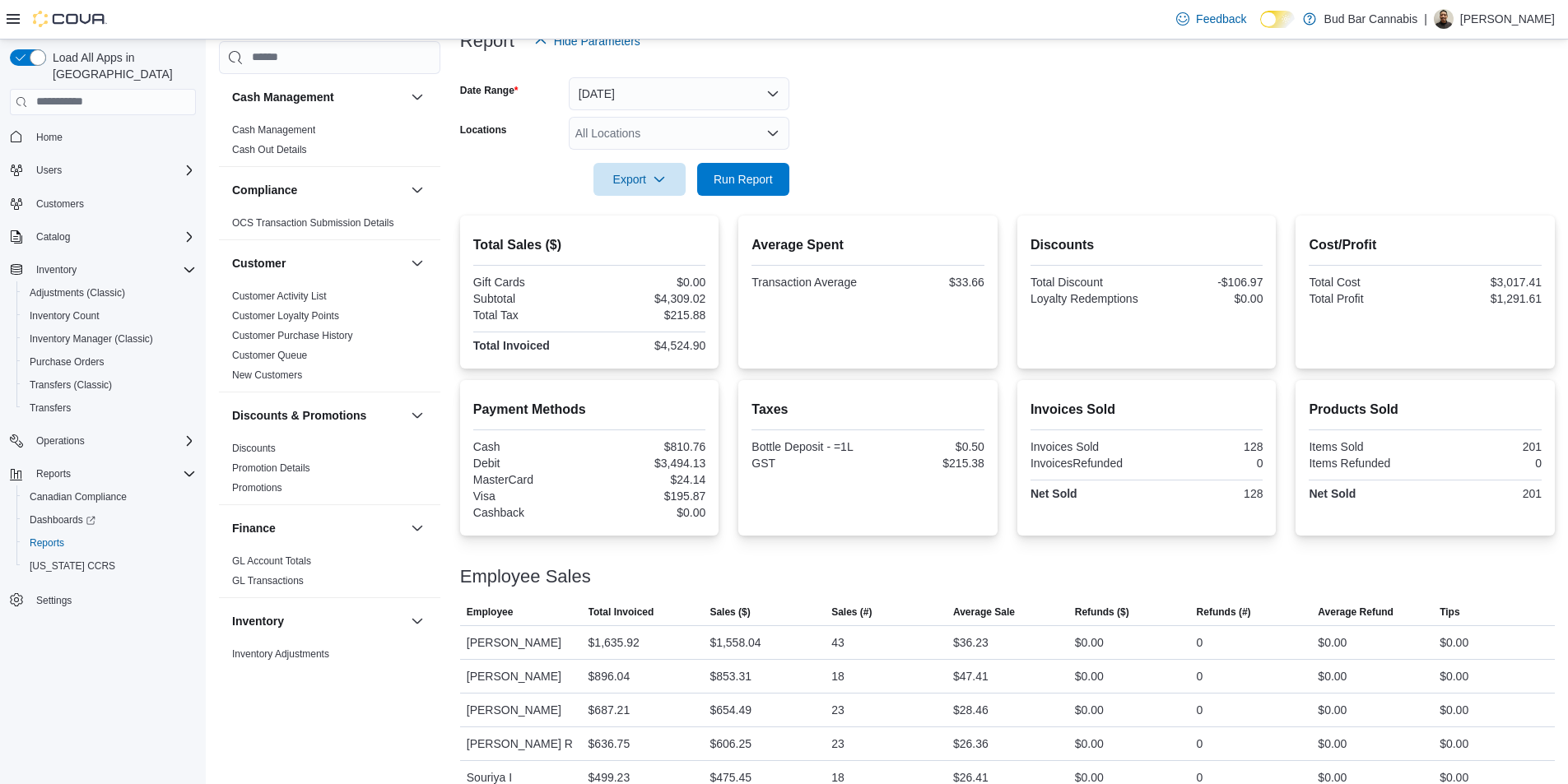
scroll to position [144, 0]
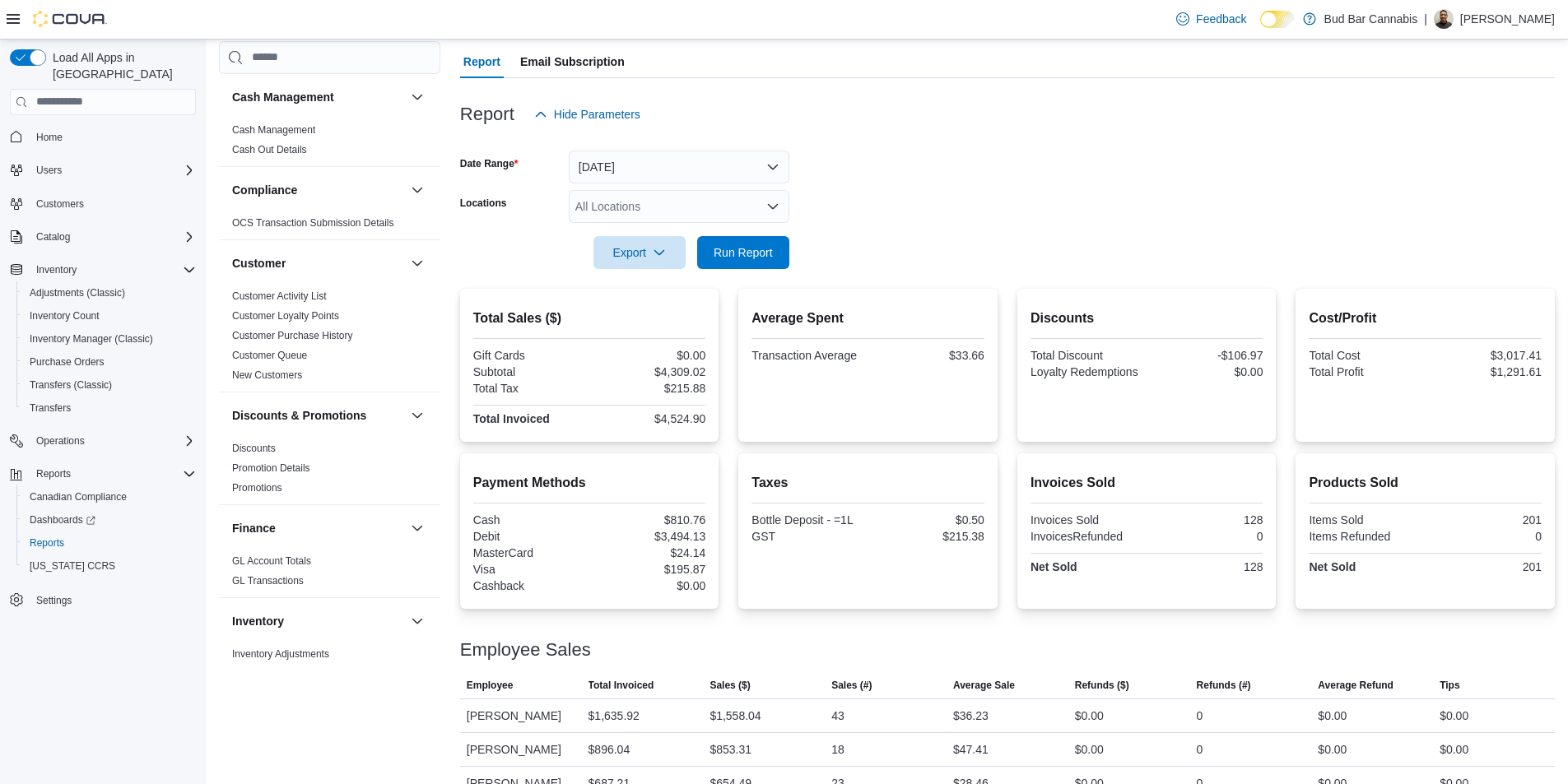
click at [680, 202] on div "All Locations" at bounding box center [679, 206] width 220 height 33
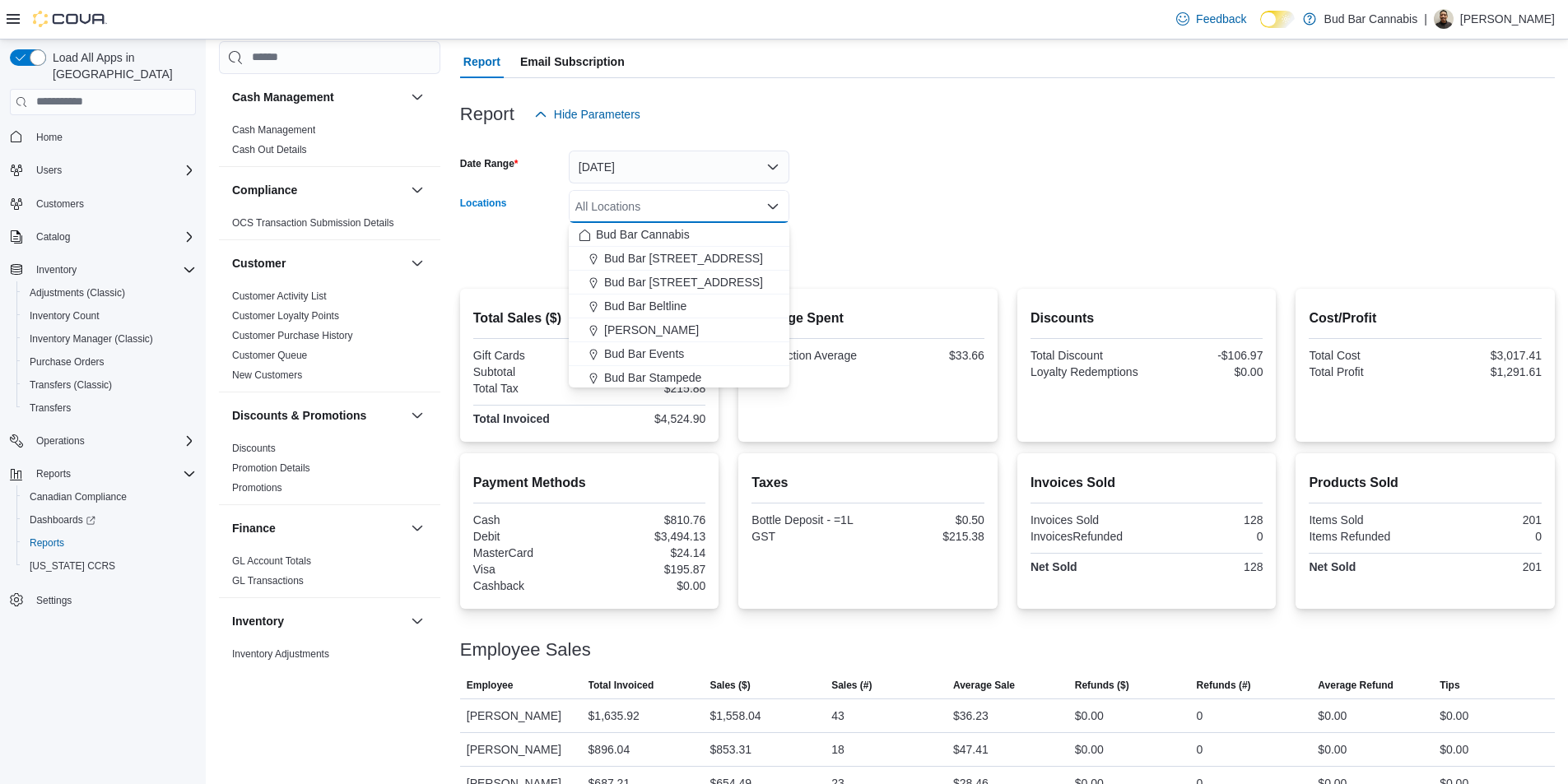
click at [880, 165] on form "Date Range Today Locations All Locations Combo box. Selected. Combo box input. …" at bounding box center [1007, 200] width 1095 height 138
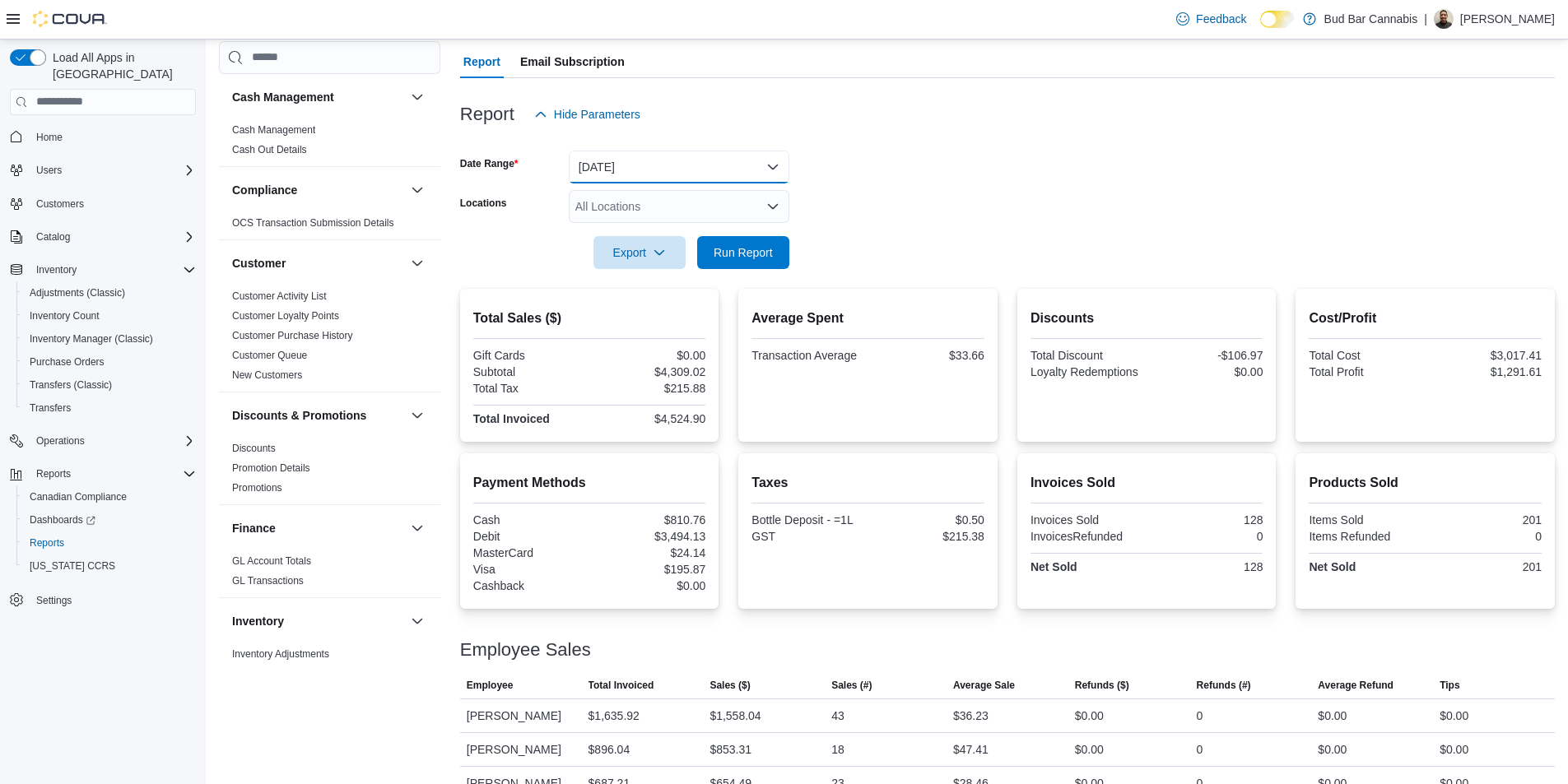
click at [746, 182] on button "[DATE]" at bounding box center [679, 166] width 220 height 33
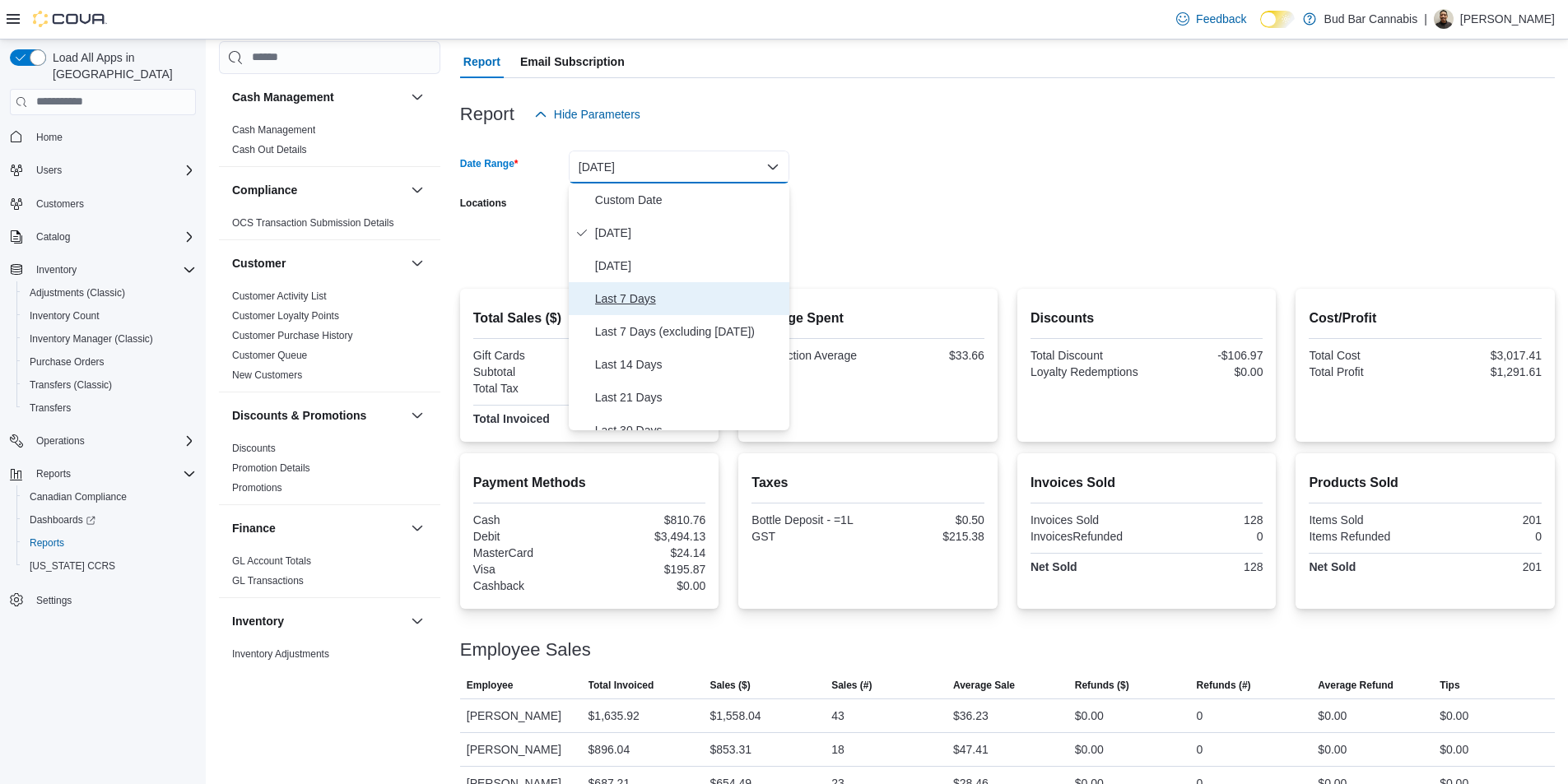
click at [662, 300] on span "Last 7 Days" at bounding box center [689, 299] width 188 height 19
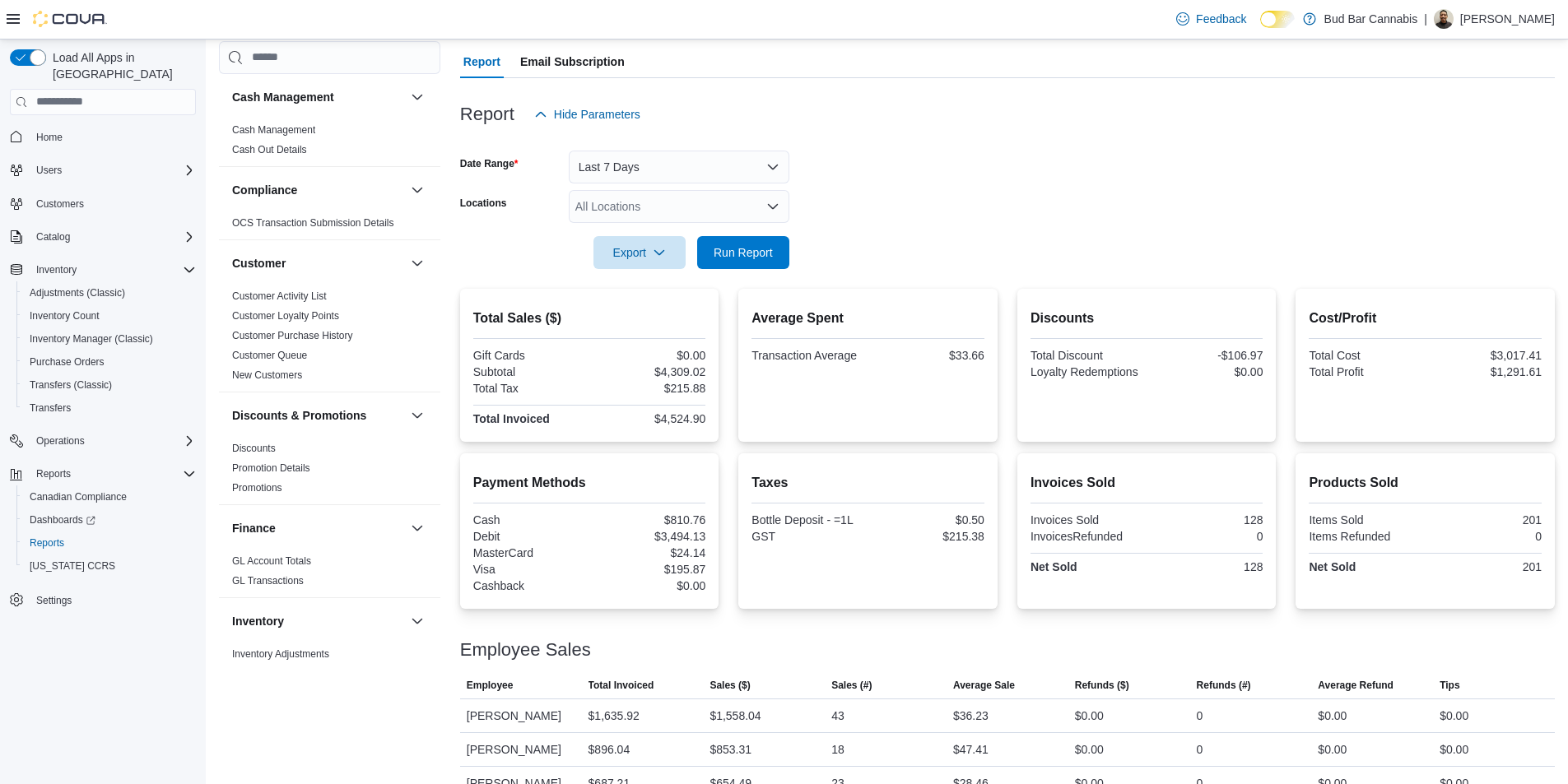
click at [946, 213] on form "Date Range Last 7 Days Locations All Locations Export Run Report" at bounding box center [1007, 200] width 1095 height 138
click at [732, 251] on span "Run Report" at bounding box center [743, 252] width 59 height 17
